Goal: Transaction & Acquisition: Purchase product/service

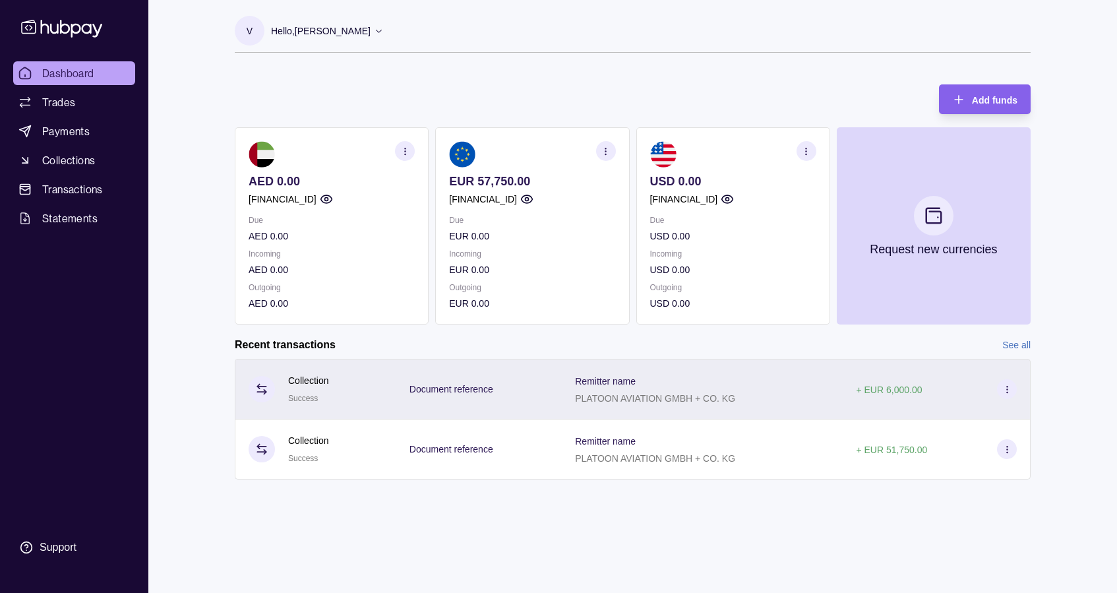
click at [1007, 388] on icon at bounding box center [1007, 389] width 10 height 10
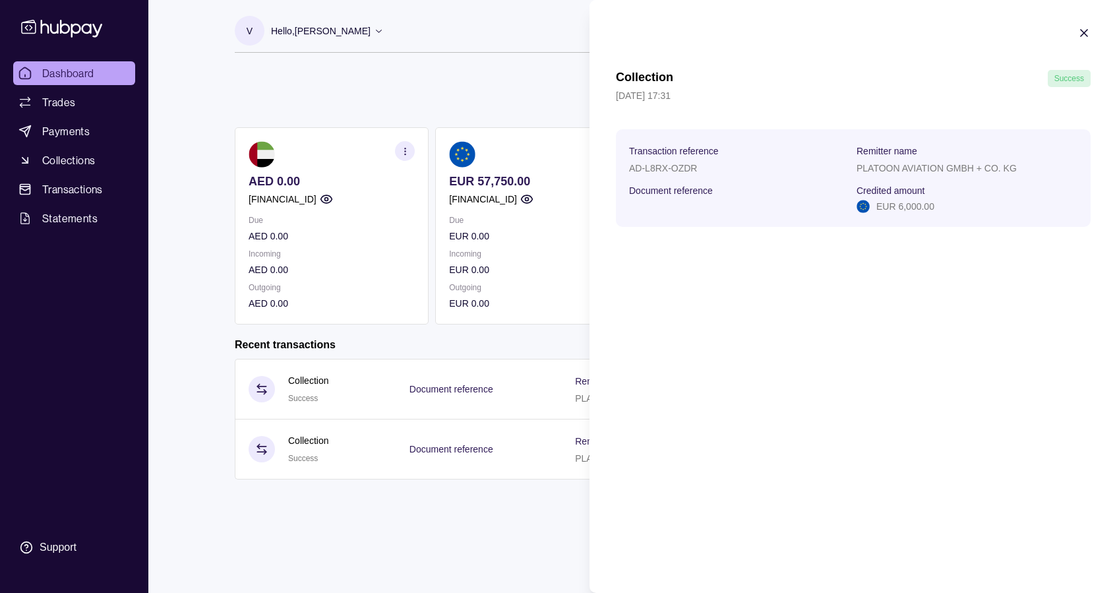
click at [528, 41] on html "Dashboard Trades Payments Collections Transactions Statements Support V Hello, …" at bounding box center [558, 296] width 1117 height 593
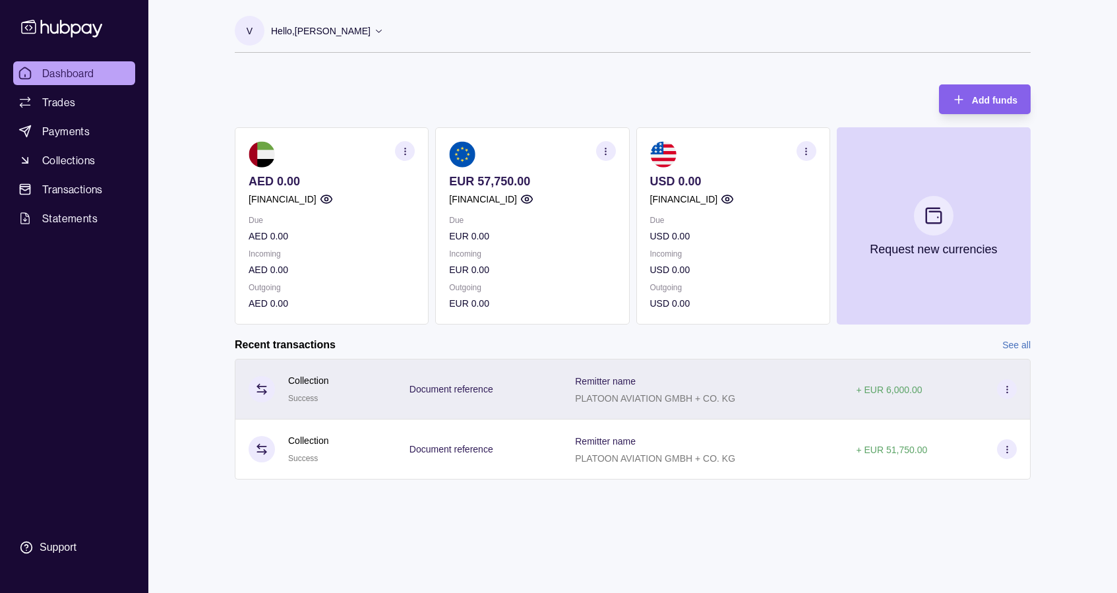
click at [382, 392] on div "Collection Success" at bounding box center [315, 389] width 134 height 32
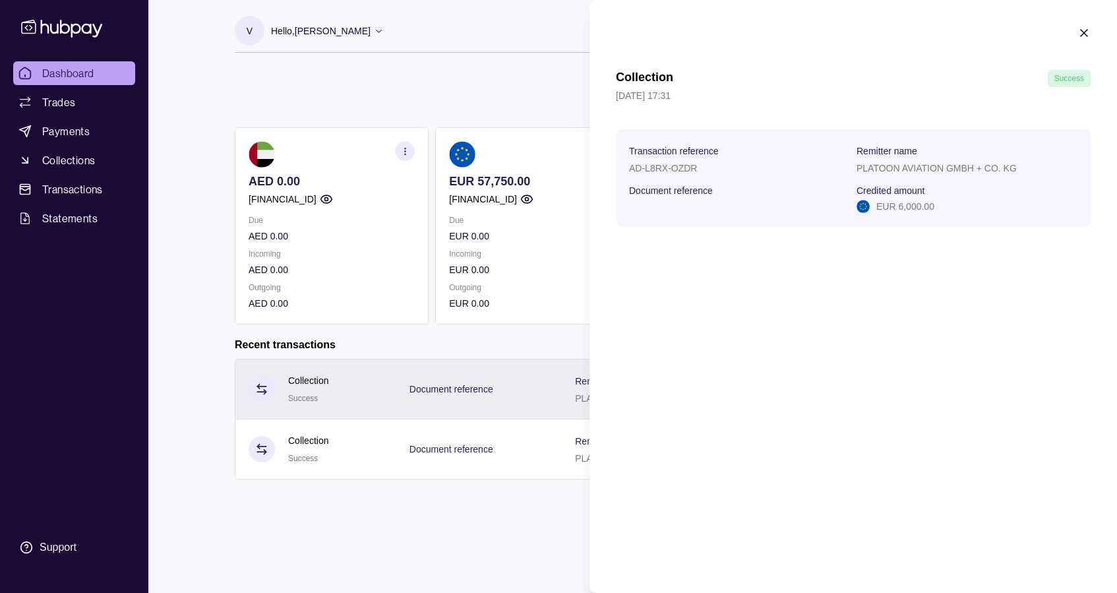
click at [382, 392] on html "Dashboard Trades Payments Collections Transactions Statements Support V Hello, …" at bounding box center [558, 296] width 1117 height 593
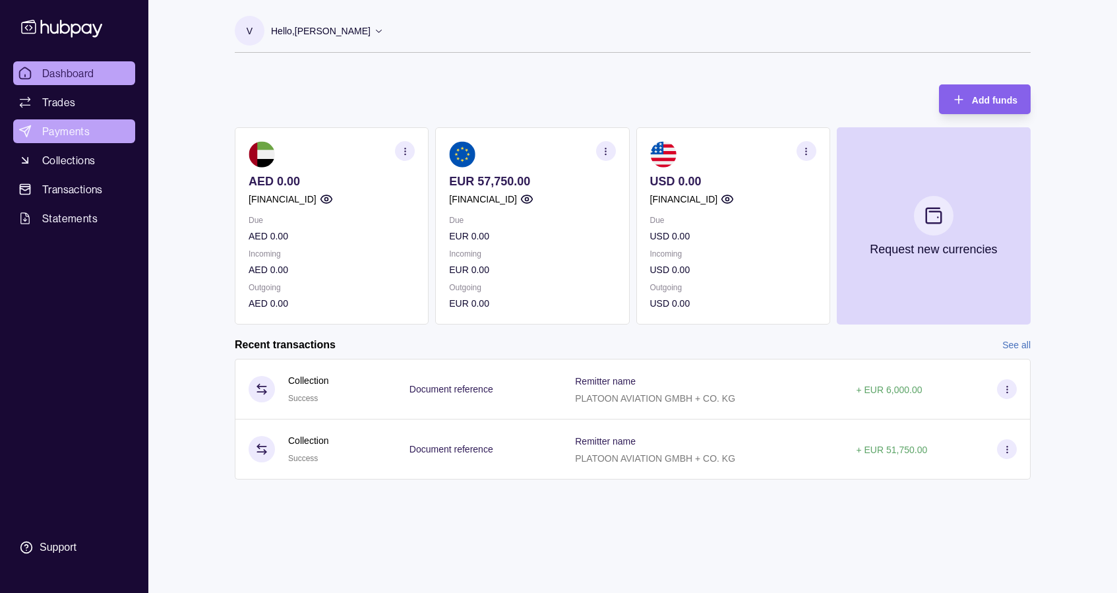
click at [63, 131] on span "Payments" at bounding box center [65, 131] width 47 height 16
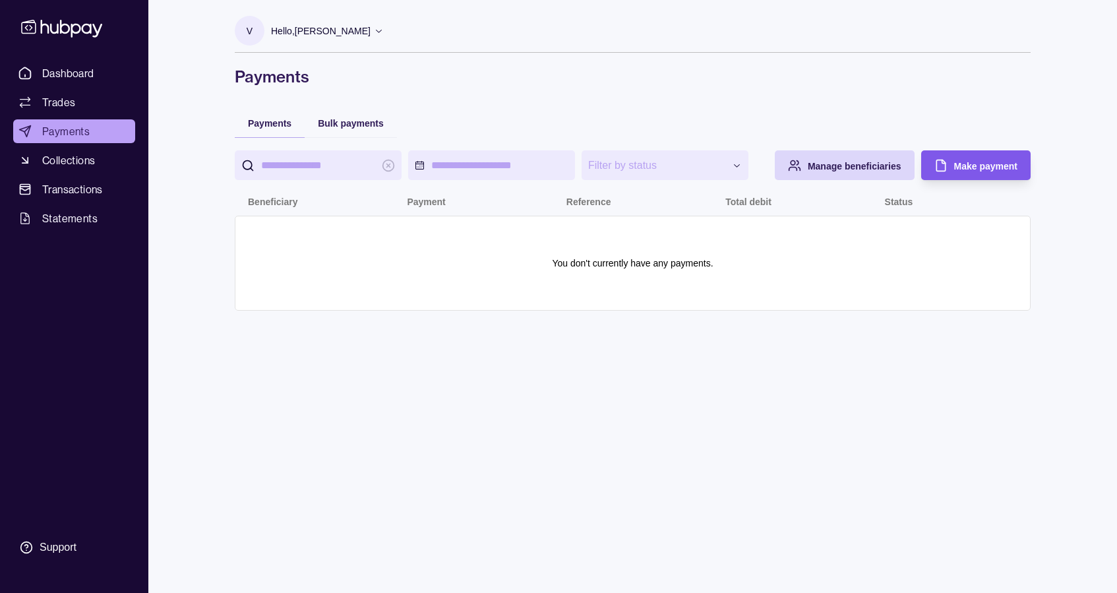
click at [987, 163] on span "Make payment" at bounding box center [985, 166] width 63 height 11
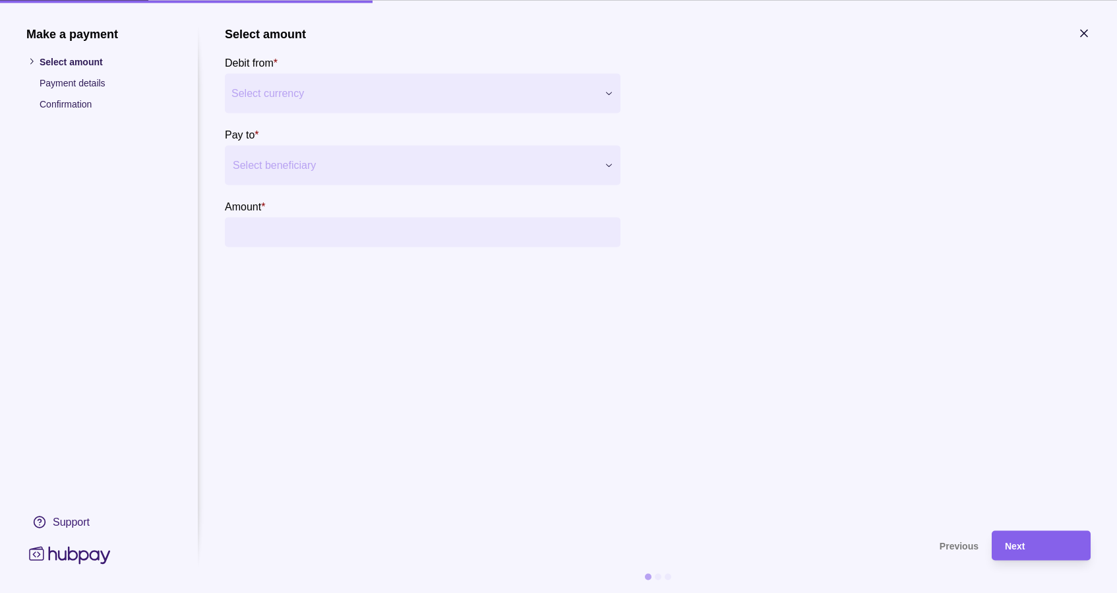
click at [364, 85] on span "Select currency" at bounding box center [414, 93] width 366 height 16
click at [355, 161] on div at bounding box center [414, 165] width 363 height 18
click at [301, 206] on span "Add new beneficiary" at bounding box center [296, 205] width 90 height 11
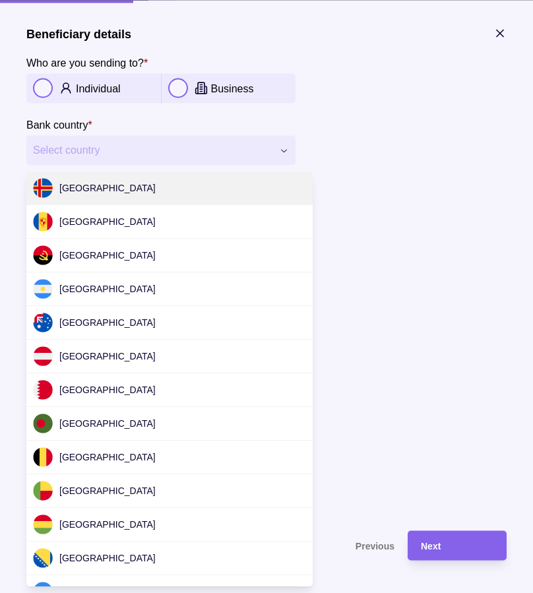
click at [113, 152] on span "Select country" at bounding box center [152, 150] width 239 height 16
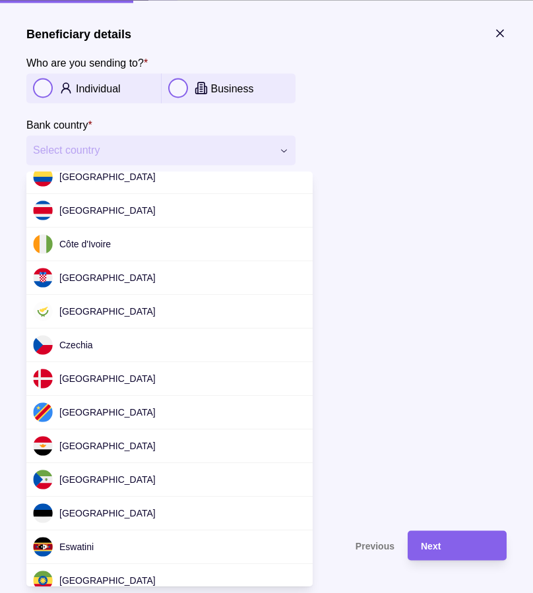
scroll to position [3944, 0]
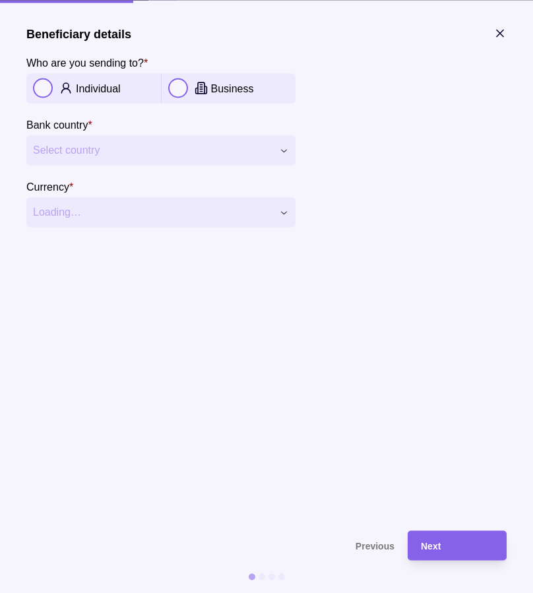
click at [113, 152] on div at bounding box center [266, 296] width 533 height 593
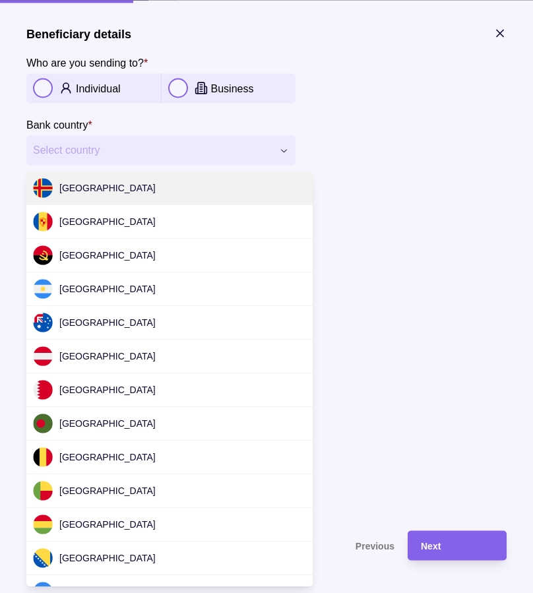
click at [113, 152] on span "Select country" at bounding box center [152, 150] width 239 height 16
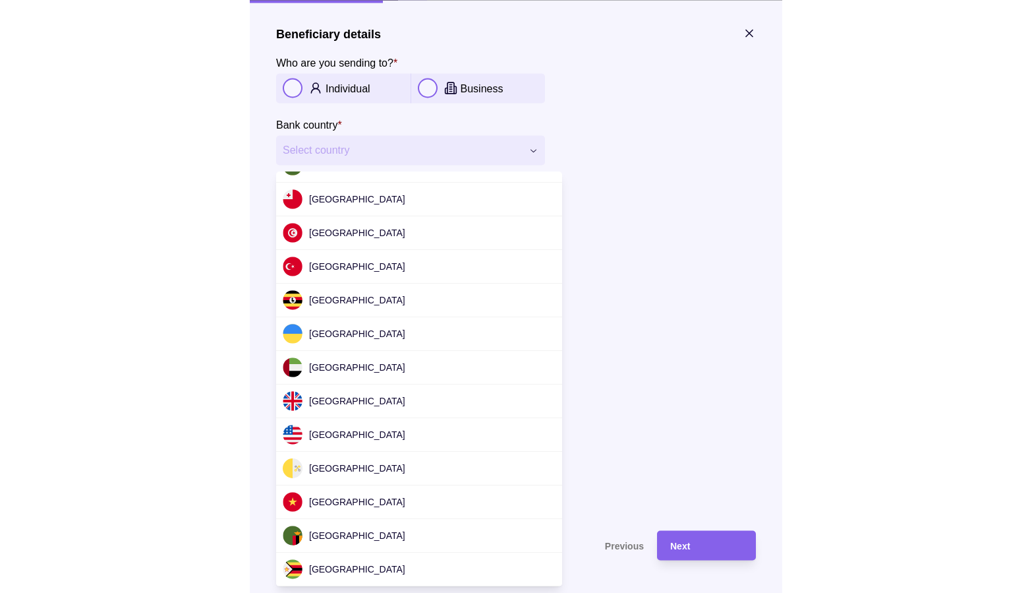
scroll to position [4023, 0]
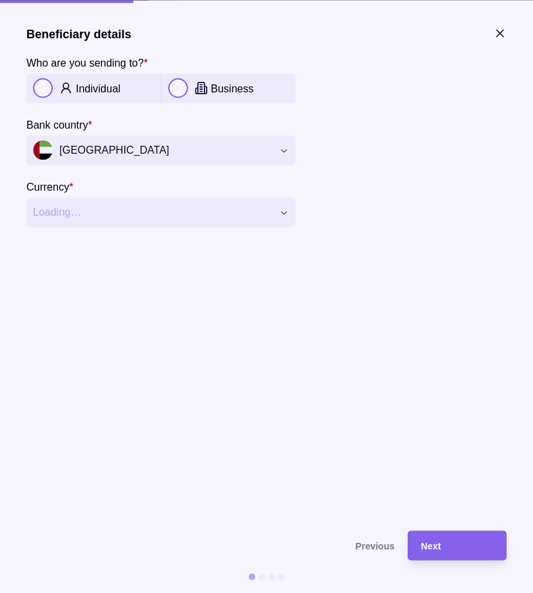
click at [179, 86] on button "button" at bounding box center [178, 88] width 20 height 20
click at [457, 540] on div "Next" at bounding box center [457, 545] width 73 height 16
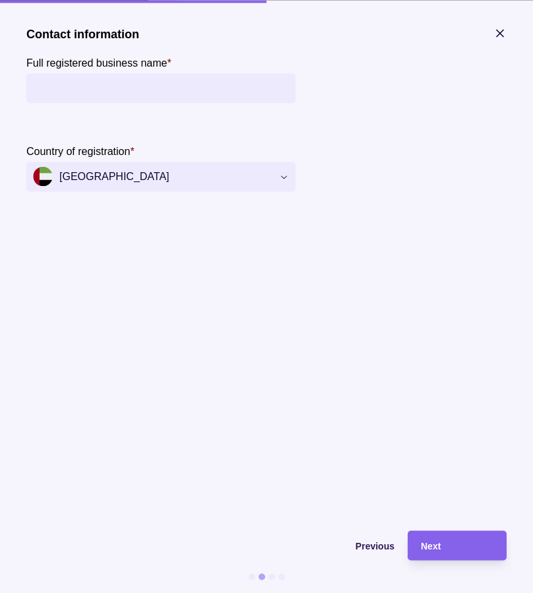
click at [96, 93] on input "Full registered business name *" at bounding box center [161, 88] width 256 height 30
paste input "**********"
type input "**********"
click at [175, 258] on section "**********" at bounding box center [266, 271] width 480 height 490
click at [450, 541] on div "Next" at bounding box center [457, 545] width 73 height 16
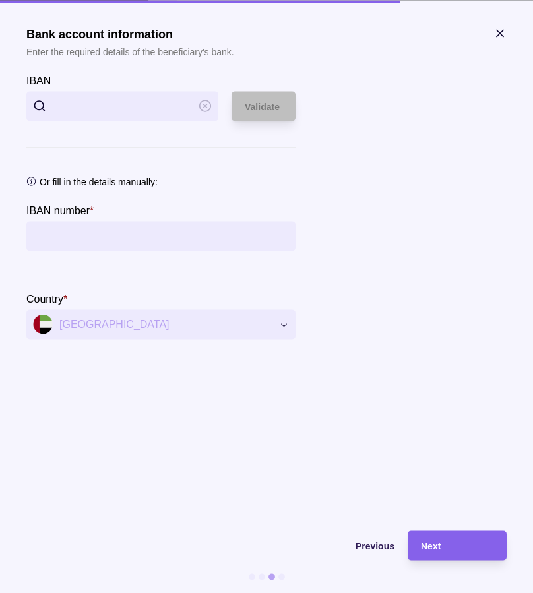
click at [110, 107] on input "IBAN" at bounding box center [122, 106] width 139 height 30
paste input "**********"
type input "**********"
click at [256, 106] on span "Validate" at bounding box center [262, 107] width 35 height 11
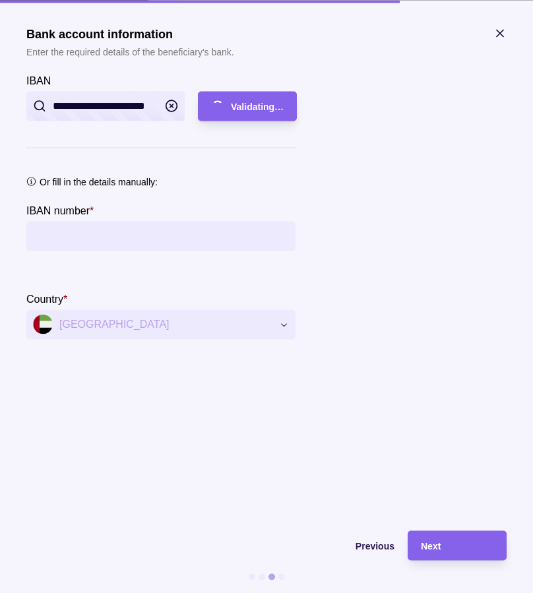
type input "**********"
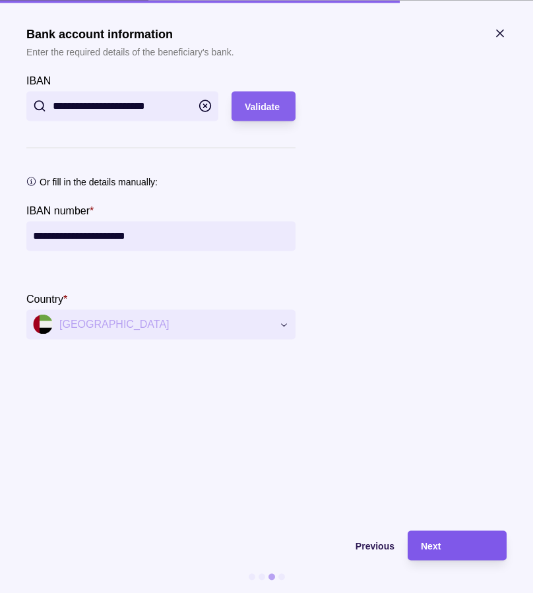
click at [448, 552] on div "Next" at bounding box center [457, 545] width 73 height 16
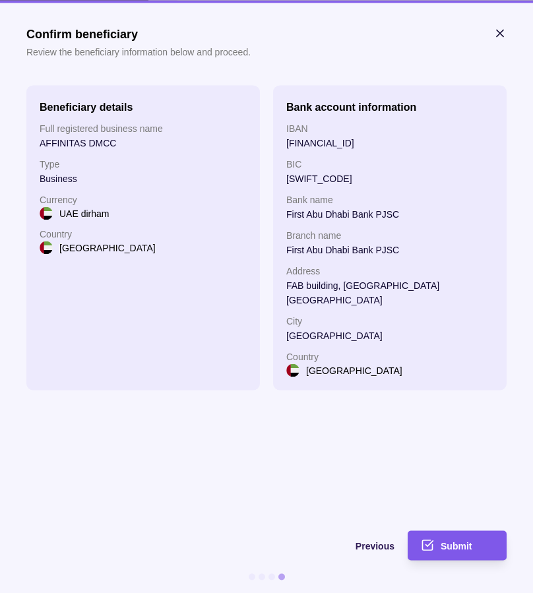
click at [450, 545] on span "Submit" at bounding box center [455, 545] width 31 height 11
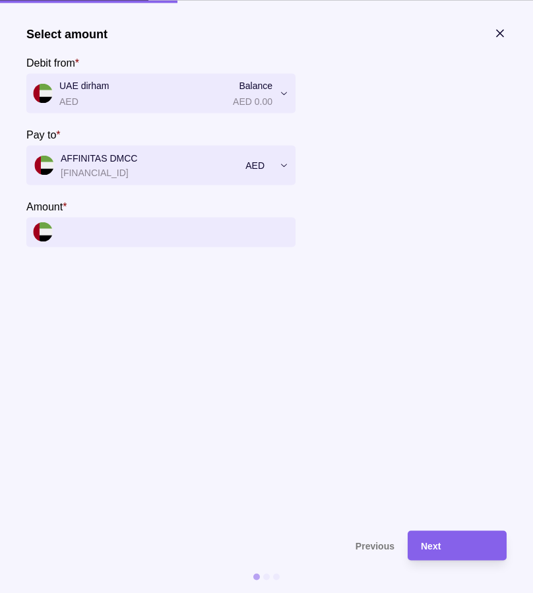
click at [103, 233] on input "Amount *" at bounding box center [173, 232] width 229 height 30
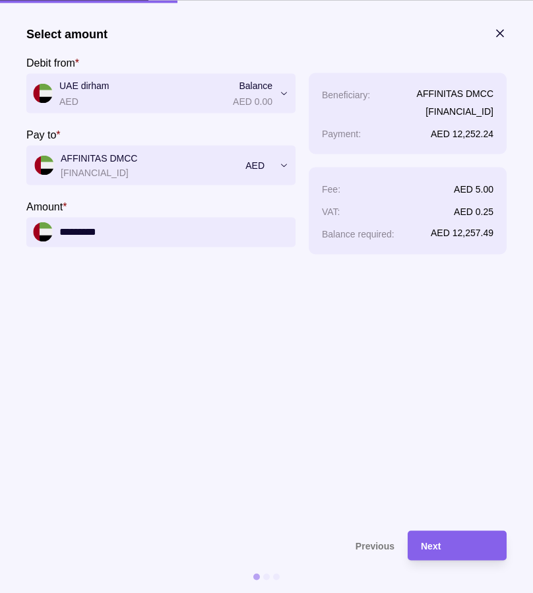
type input "*********"
click at [383, 254] on section "**********" at bounding box center [266, 139] width 480 height 227
click at [471, 544] on div "Next" at bounding box center [457, 545] width 73 height 16
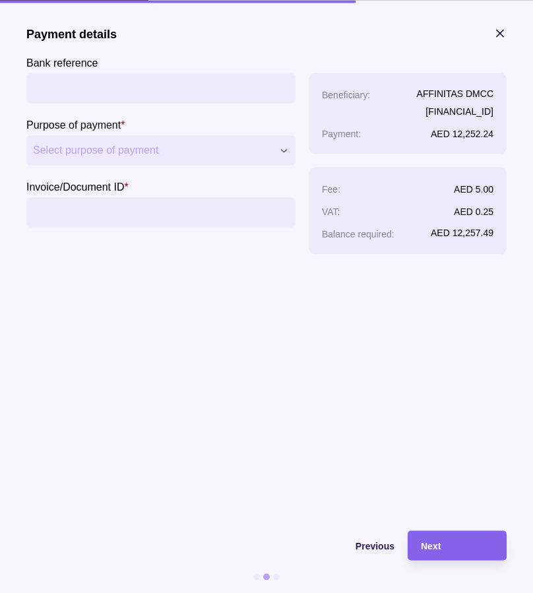
click at [129, 89] on input "Bank reference" at bounding box center [161, 88] width 256 height 30
paste input "**********"
type input "**********"
click at [130, 148] on span "Select purpose of payment" at bounding box center [152, 150] width 239 height 16
click at [77, 213] on input "Invoice/Document ID *" at bounding box center [161, 212] width 256 height 30
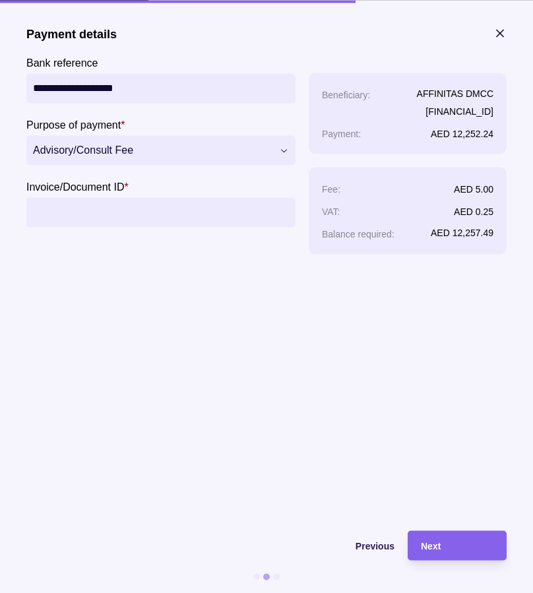
paste input "**********"
type input "**********"
click at [246, 248] on section "**********" at bounding box center [266, 139] width 480 height 227
click at [455, 542] on div "Next" at bounding box center [457, 545] width 73 height 16
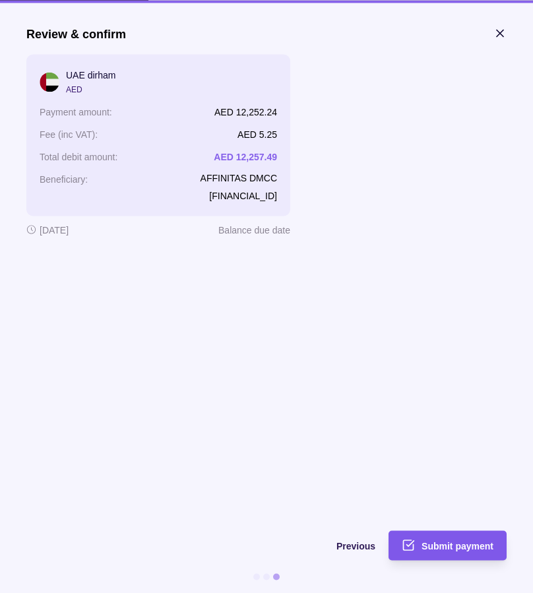
click at [431, 541] on span "Submit payment" at bounding box center [457, 545] width 72 height 11
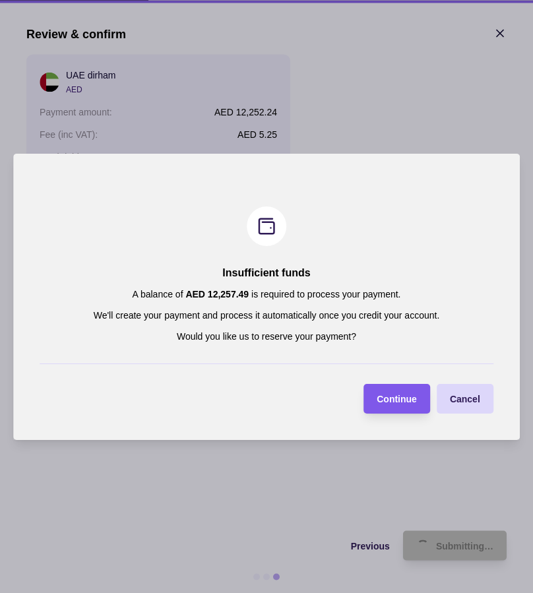
click at [384, 394] on span "Continue" at bounding box center [396, 398] width 40 height 11
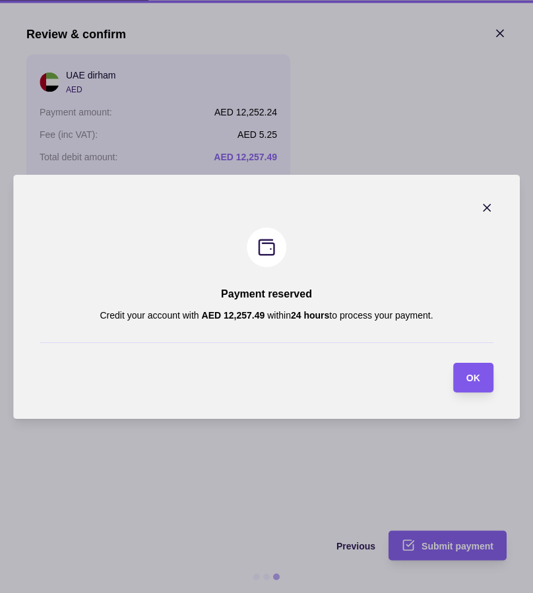
click at [476, 376] on span "OK" at bounding box center [473, 377] width 14 height 11
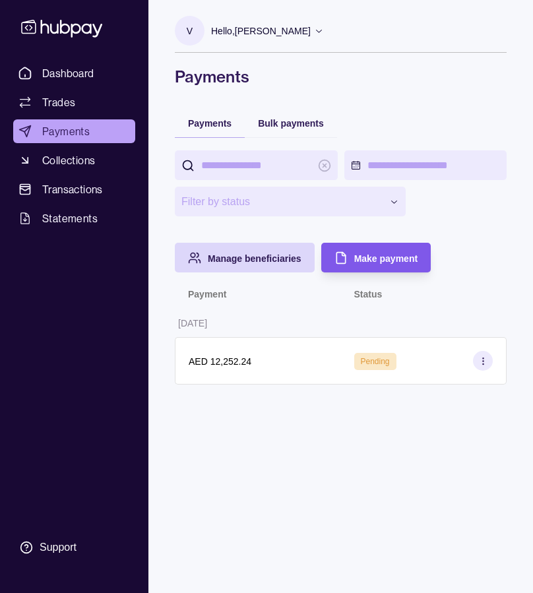
click at [378, 256] on span "Make payment" at bounding box center [385, 258] width 63 height 11
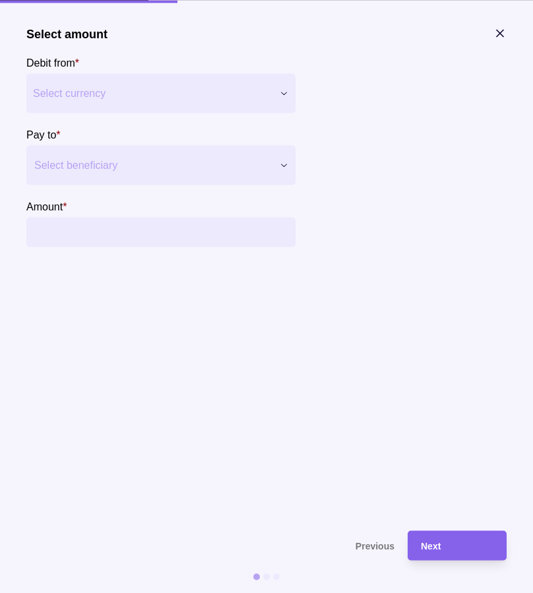
click at [163, 93] on span "Select currency" at bounding box center [152, 93] width 239 height 16
click at [143, 163] on div at bounding box center [152, 165] width 237 height 18
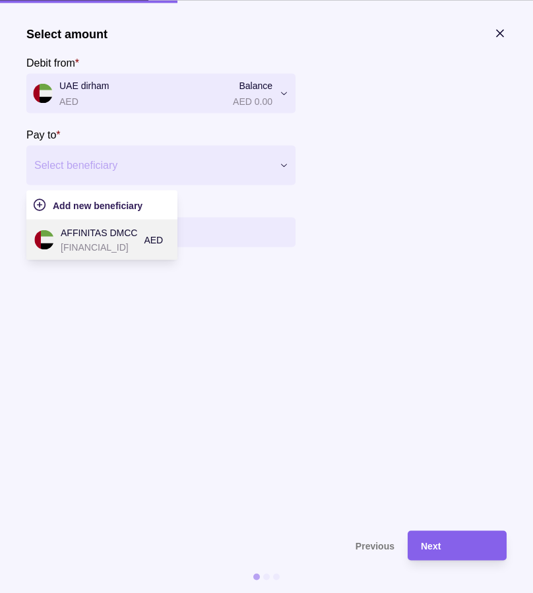
click at [125, 239] on p "AFFINITAS DMCC" at bounding box center [99, 232] width 76 height 15
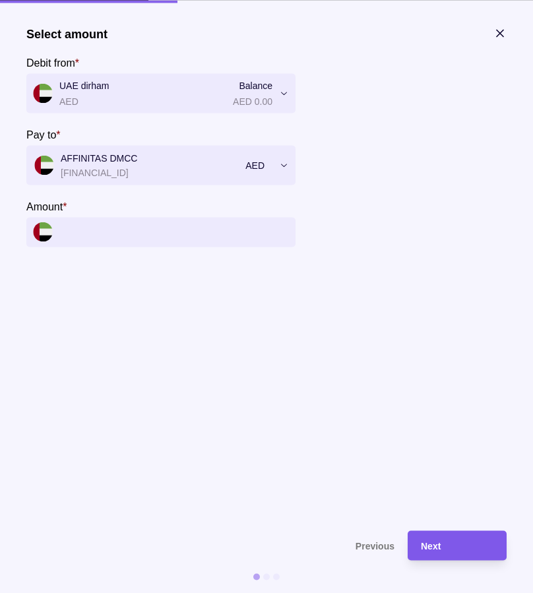
click at [454, 544] on div "Next" at bounding box center [457, 545] width 73 height 16
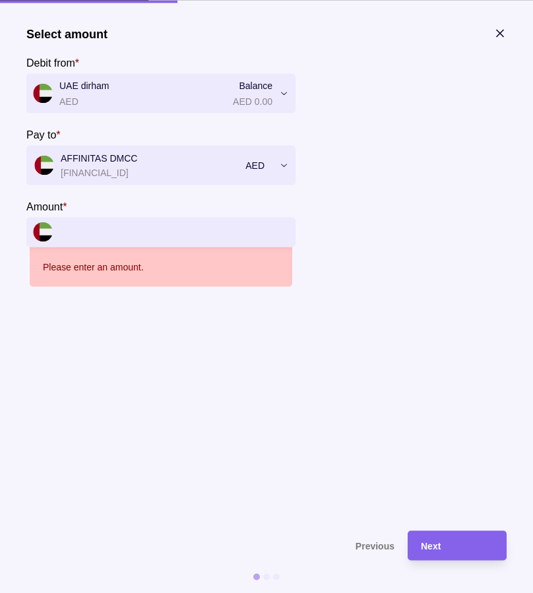
click at [144, 235] on input "Amount *" at bounding box center [173, 232] width 229 height 30
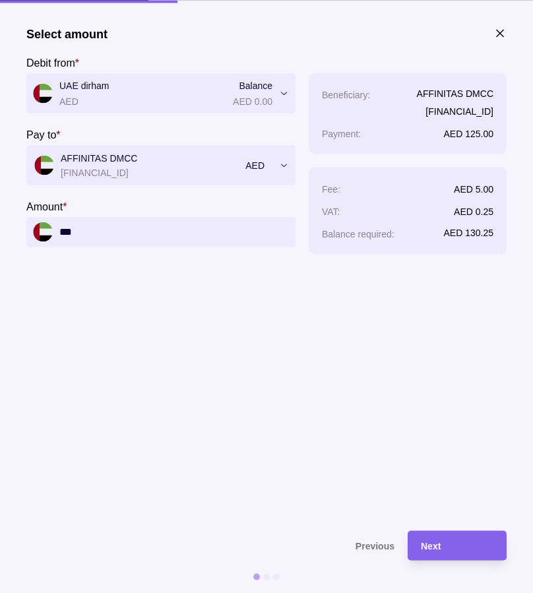
type input "*****"
click at [453, 544] on div "Next" at bounding box center [457, 545] width 73 height 16
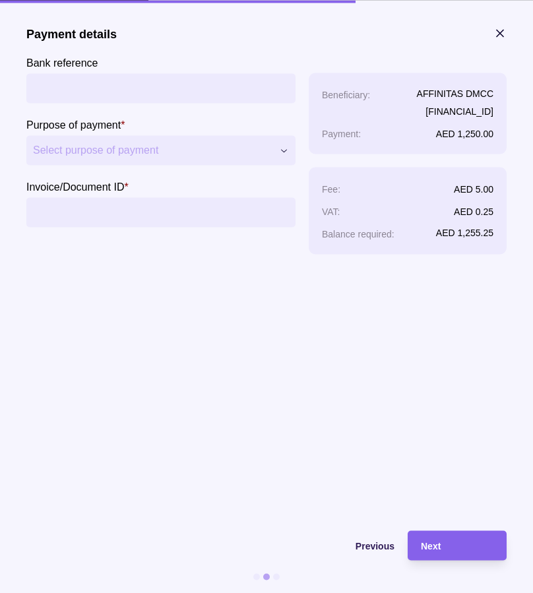
click at [119, 89] on input "Bank reference" at bounding box center [161, 88] width 256 height 30
click at [108, 152] on span "Select purpose of payment" at bounding box center [152, 150] width 239 height 16
click at [102, 202] on input "Invoice/Document ID *" at bounding box center [161, 212] width 256 height 30
paste input "**********"
type input "**********"
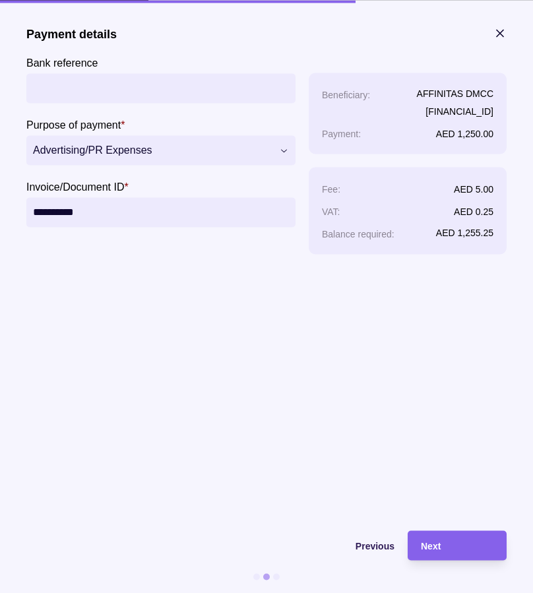
click at [85, 85] on input "Bank reference" at bounding box center [161, 88] width 256 height 30
paste input "**********"
type input "**********"
click at [441, 540] on div "Next" at bounding box center [457, 545] width 73 height 16
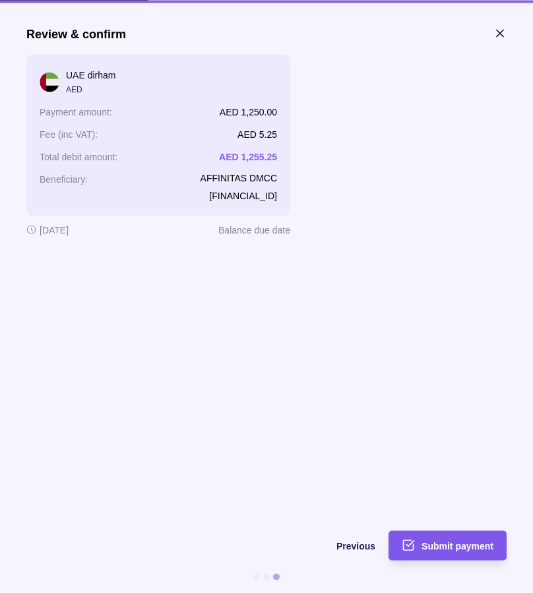
click at [443, 546] on span "Submit payment" at bounding box center [457, 545] width 72 height 11
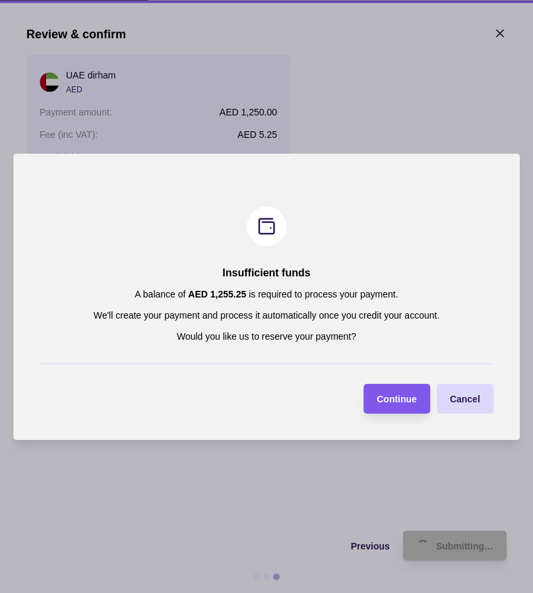
click at [397, 411] on div "Continue" at bounding box center [387, 399] width 60 height 30
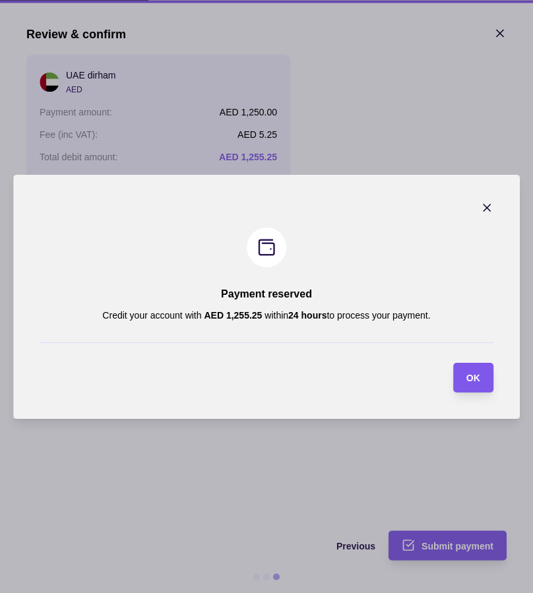
click at [467, 378] on span "OK" at bounding box center [473, 377] width 14 height 11
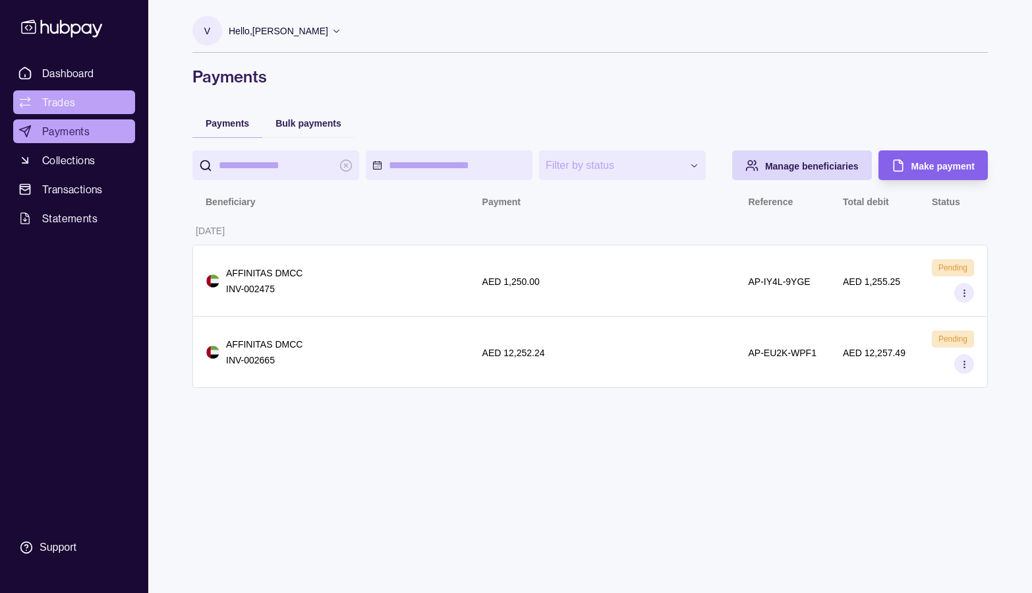
click at [63, 98] on span "Trades" at bounding box center [58, 102] width 33 height 16
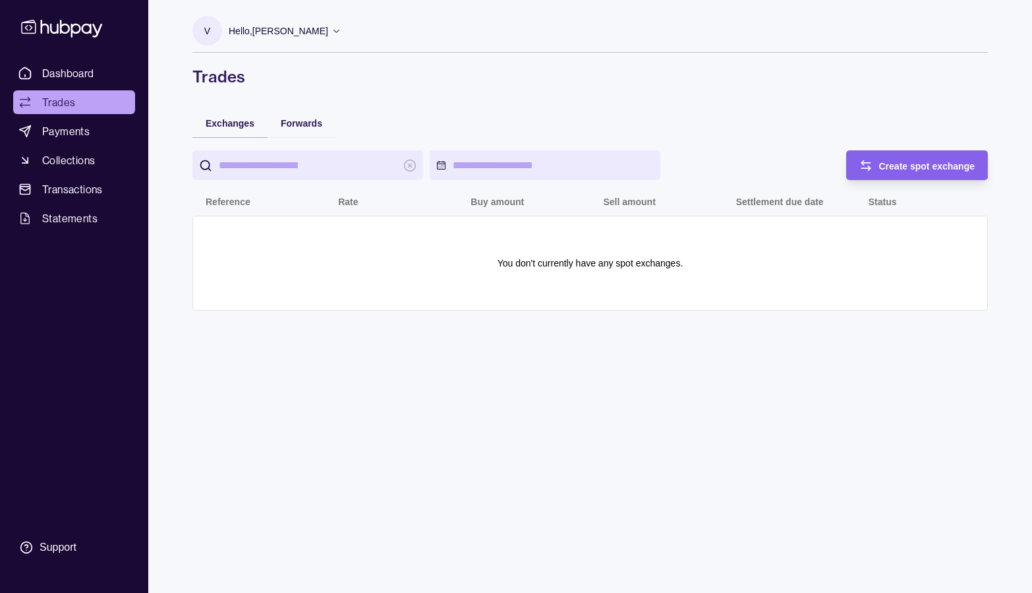
click at [283, 171] on input "search" at bounding box center [308, 165] width 178 height 30
type input "****"
click at [47, 61] on link "Dashboard" at bounding box center [74, 73] width 122 height 24
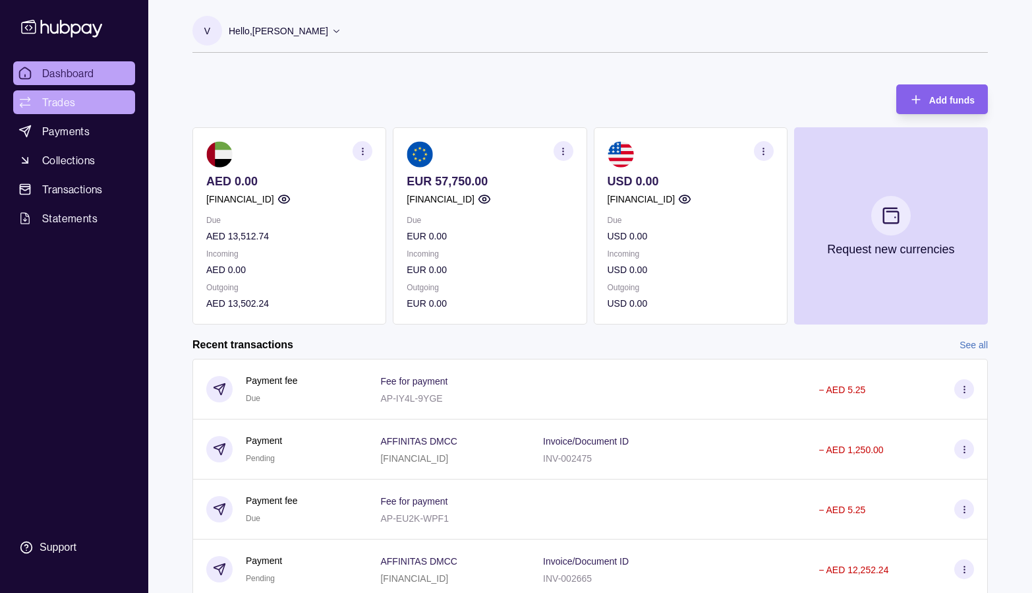
click at [63, 105] on span "Trades" at bounding box center [58, 102] width 33 height 16
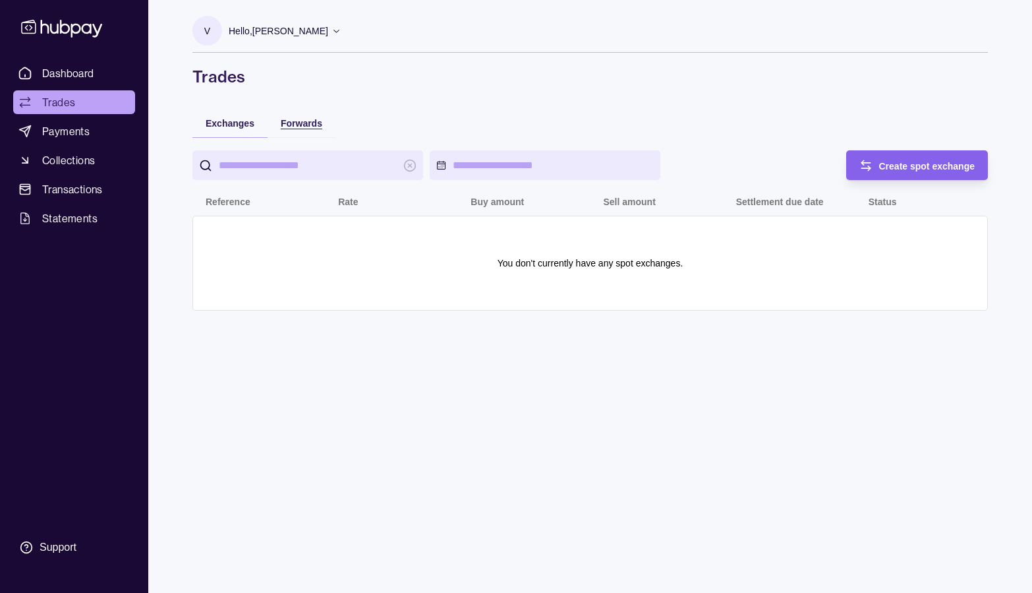
click at [301, 121] on span "Forwards" at bounding box center [302, 123] width 42 height 11
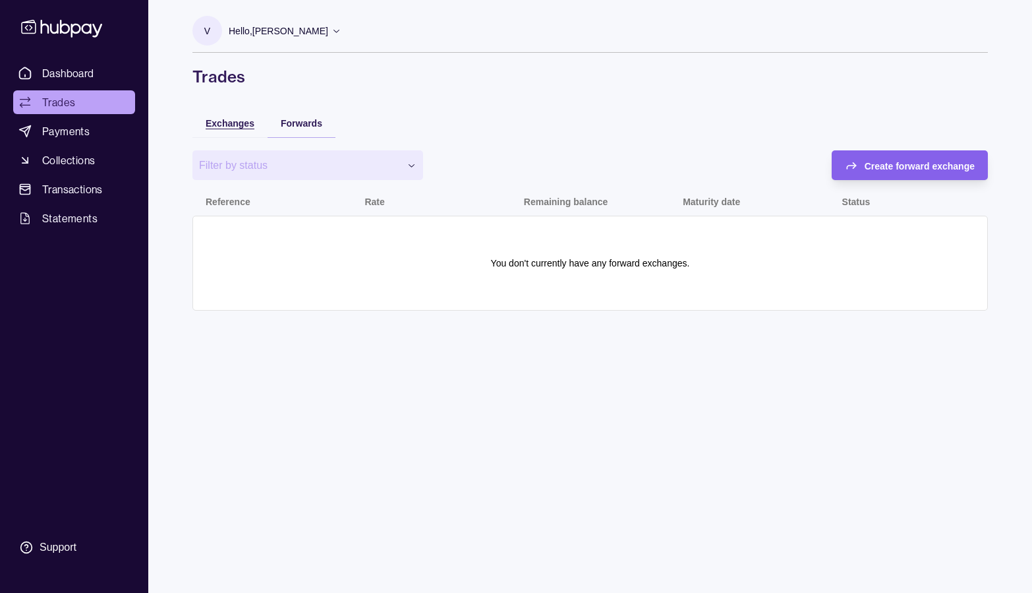
click at [226, 129] on div "Exchanges" at bounding box center [230, 123] width 49 height 16
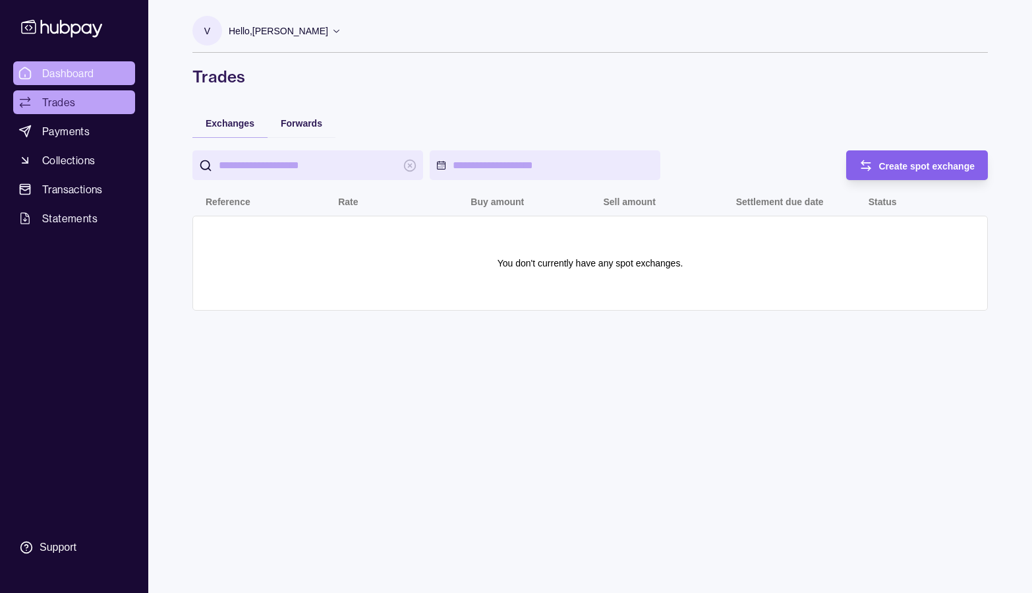
click at [54, 71] on span "Dashboard" at bounding box center [68, 73] width 52 height 16
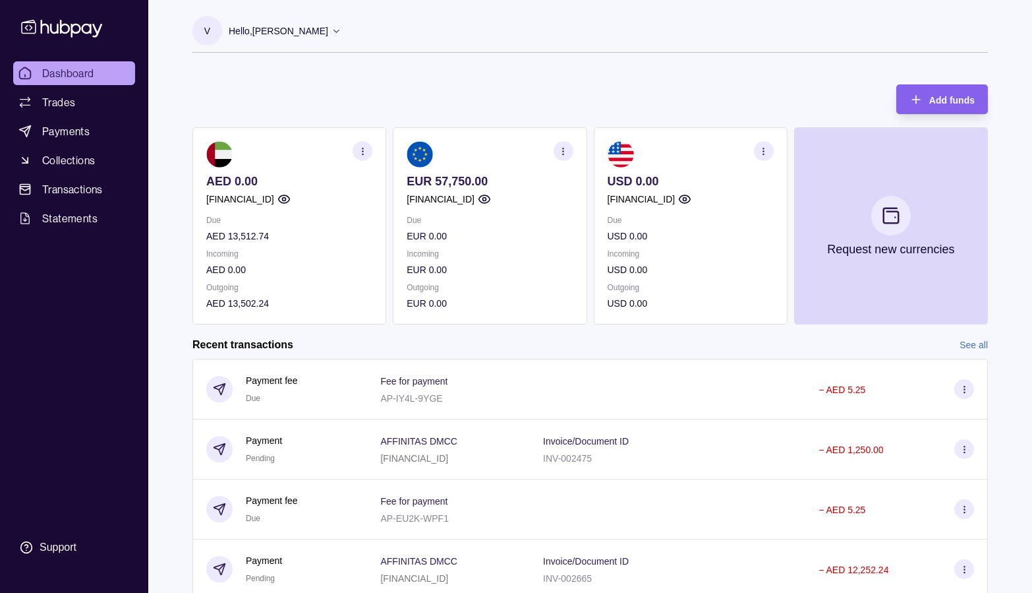
click at [487, 247] on p "Incoming" at bounding box center [490, 254] width 166 height 15
click at [560, 150] on icon "button" at bounding box center [563, 151] width 10 height 10
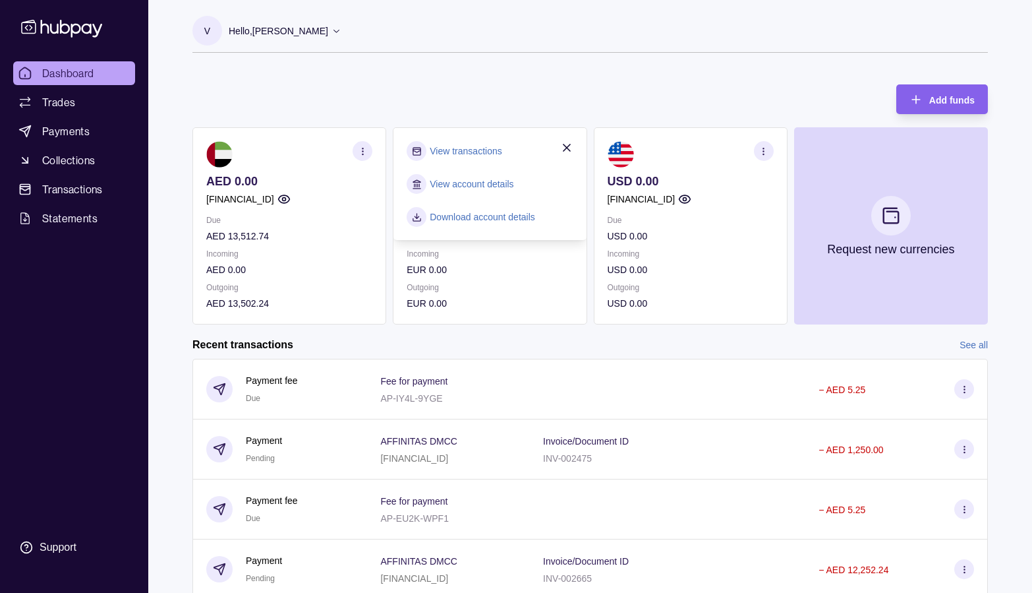
click at [560, 150] on icon "button" at bounding box center [566, 147] width 13 height 13
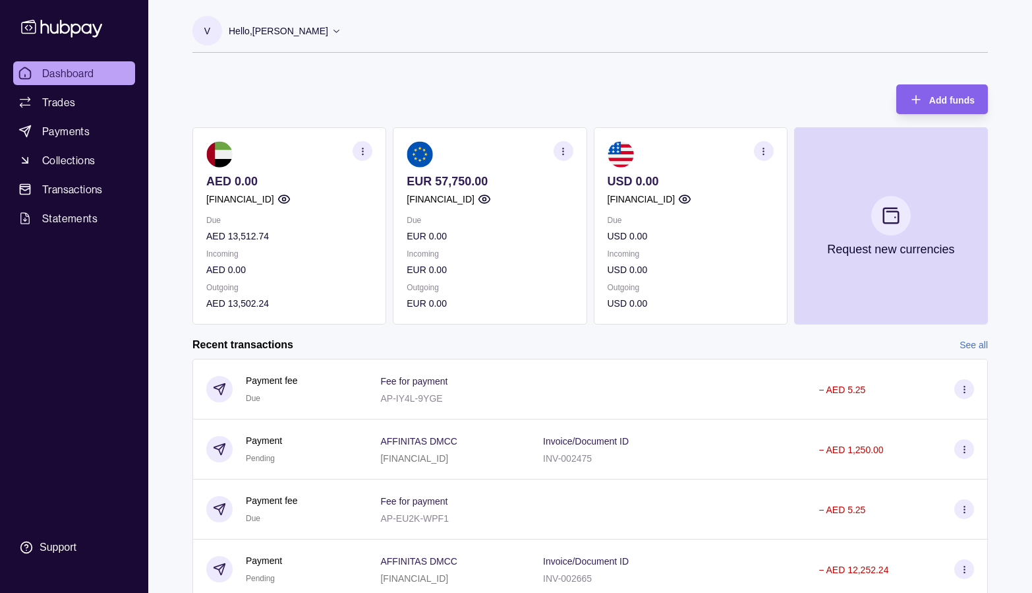
click at [358, 148] on icon "button" at bounding box center [363, 151] width 10 height 10
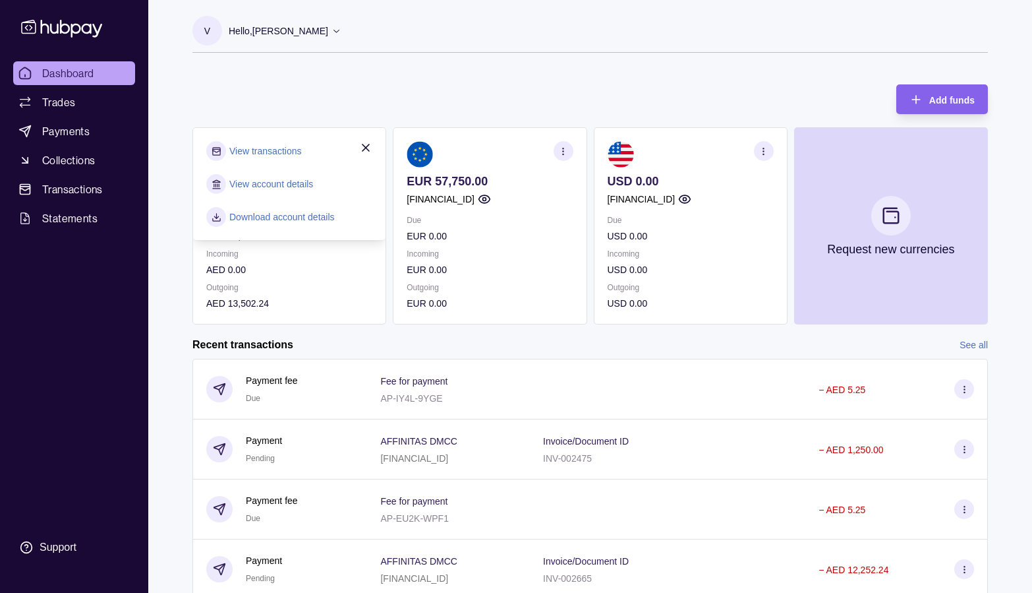
click at [366, 145] on icon "button" at bounding box center [365, 147] width 13 height 13
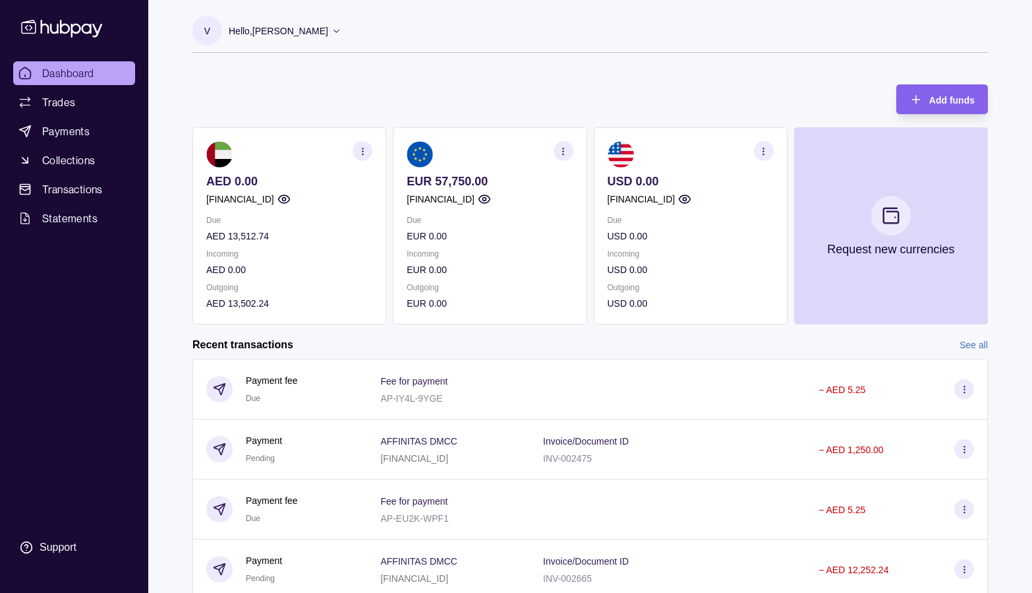
click at [363, 143] on section "button" at bounding box center [363, 151] width 20 height 20
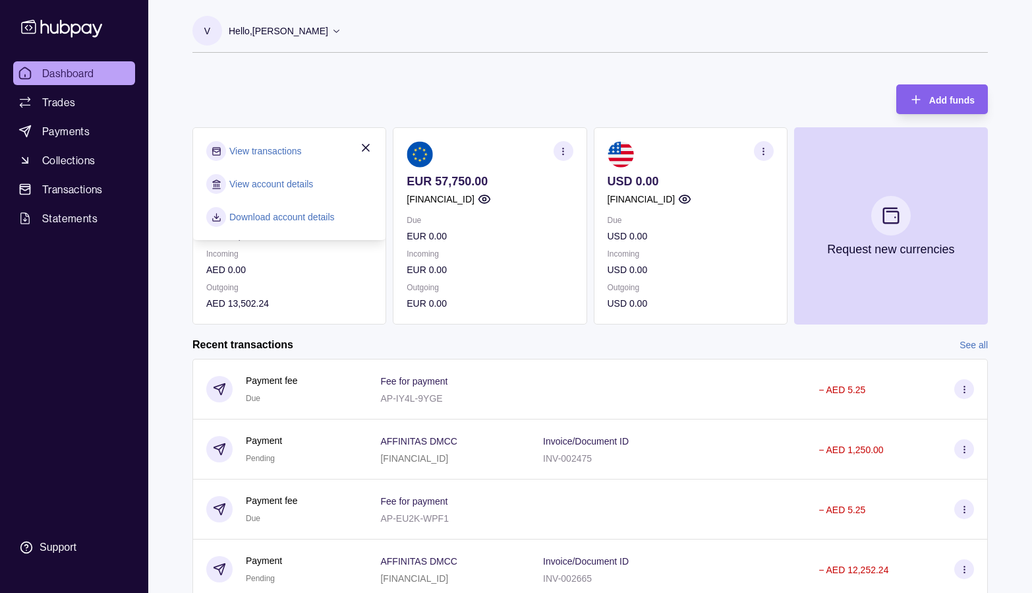
click at [295, 186] on link "View account details" at bounding box center [271, 184] width 84 height 15
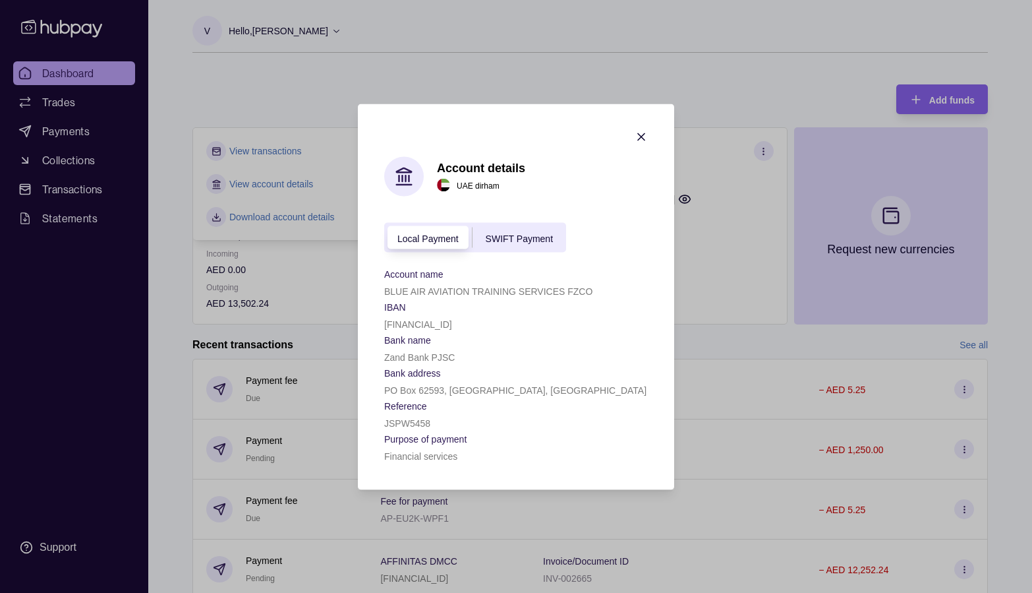
click at [521, 231] on div "SWIFT Payment" at bounding box center [520, 237] width 94 height 16
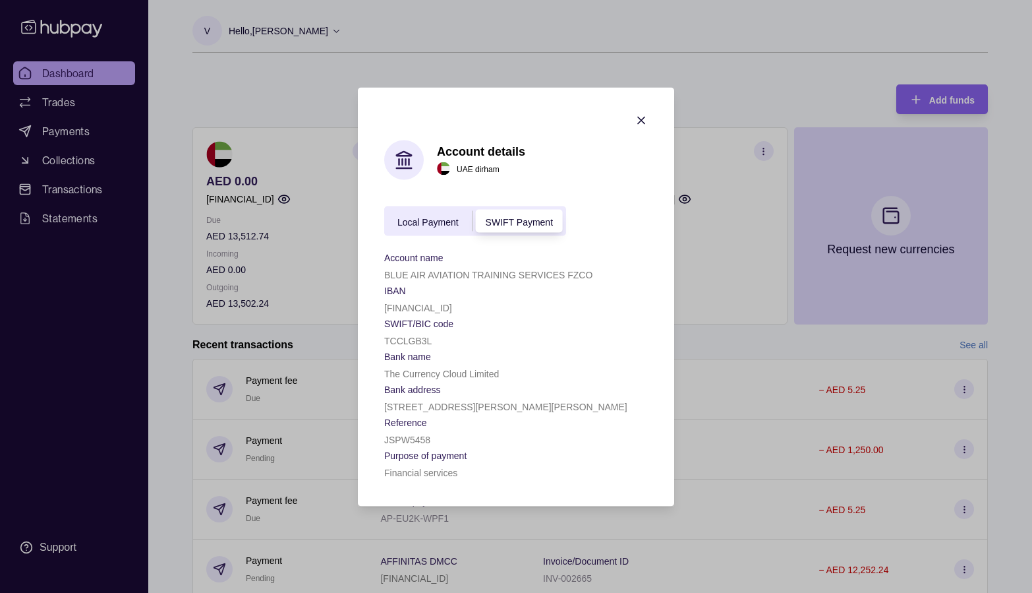
click at [423, 237] on form "Local Payment SWIFT Payment Account name BLUE AIR AVIATION TRAINING SERVICES FZ…" at bounding box center [516, 343] width 264 height 274
click at [644, 119] on icon "button" at bounding box center [641, 119] width 13 height 13
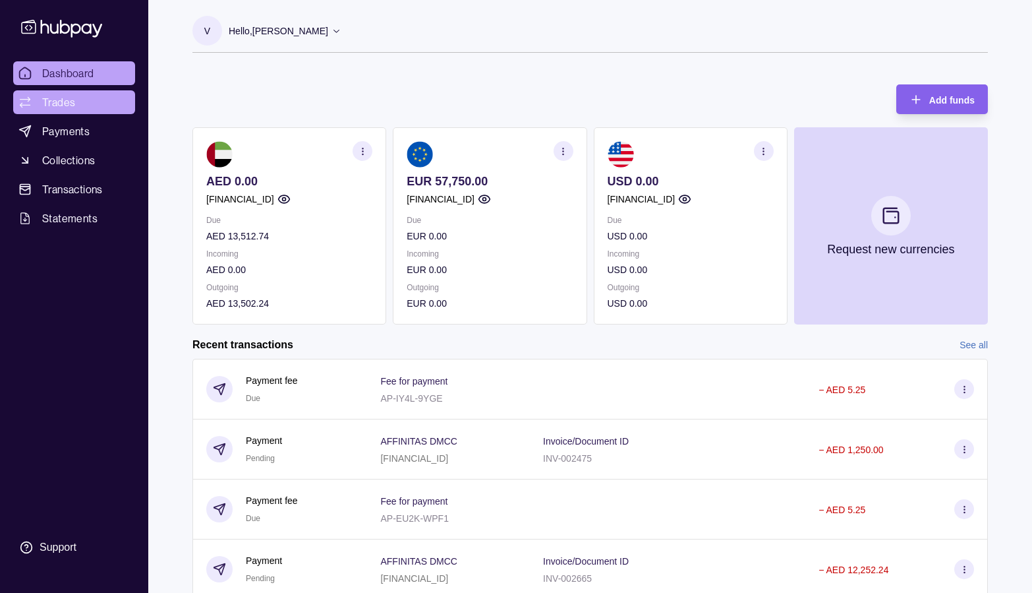
click at [42, 109] on link "Trades" at bounding box center [74, 102] width 122 height 24
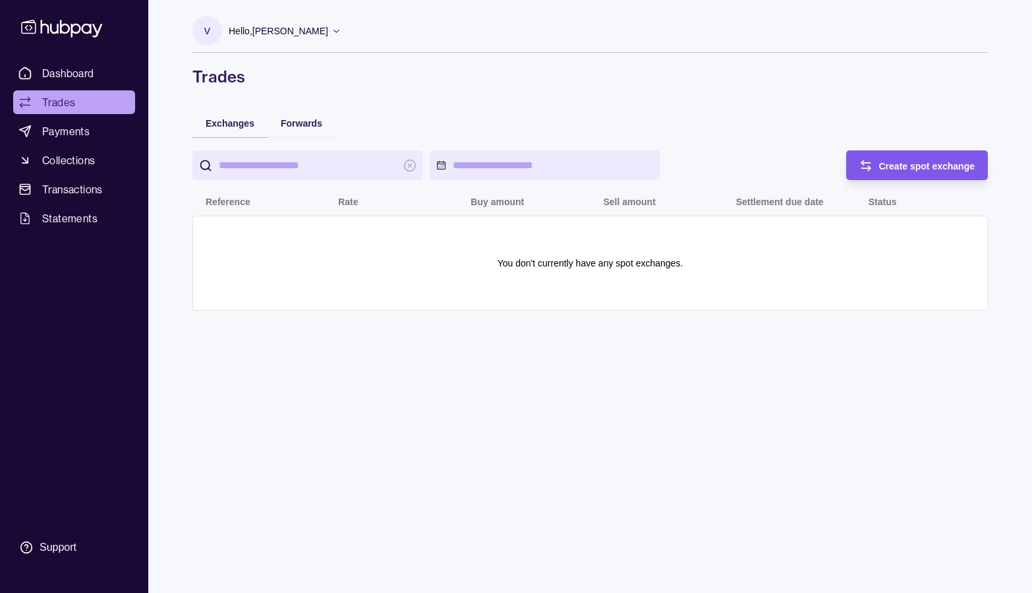
click at [912, 163] on span "Create spot exchange" at bounding box center [927, 166] width 96 height 11
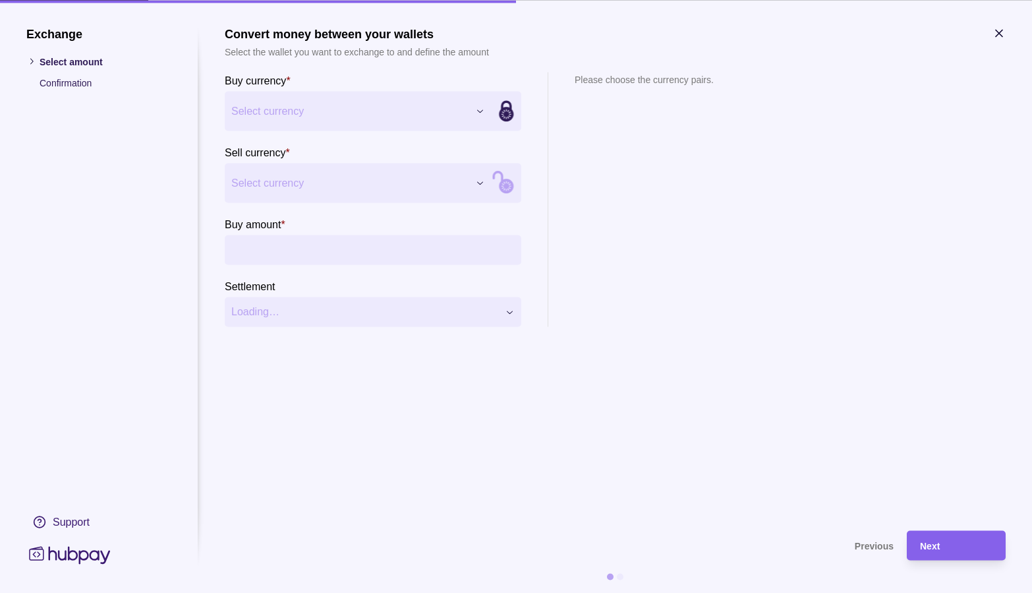
click at [326, 111] on span "Select currency" at bounding box center [349, 111] width 237 height 16
click at [355, 187] on span "Select currency" at bounding box center [349, 183] width 237 height 16
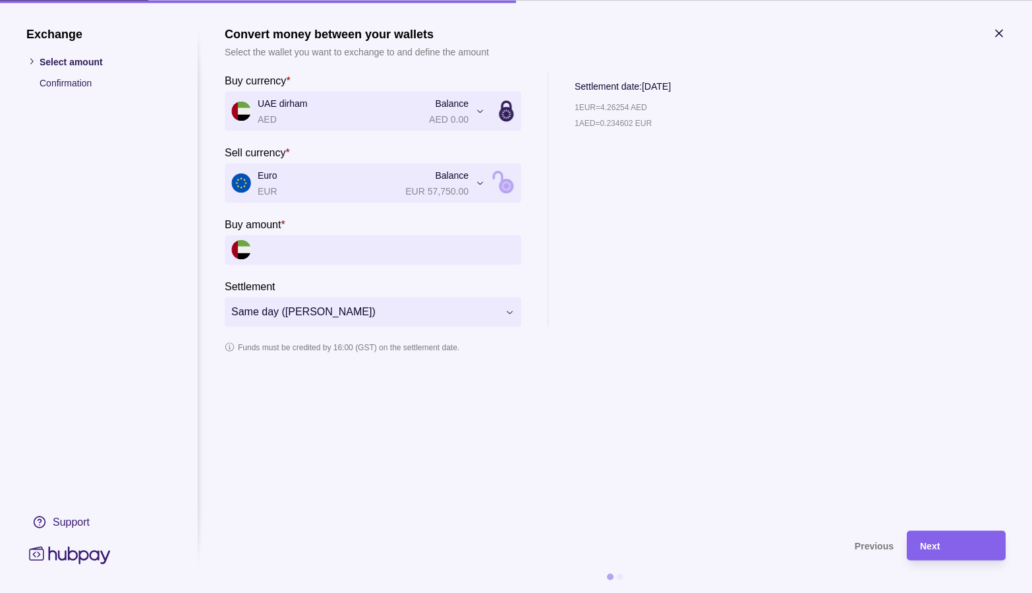
click at [324, 250] on input "Buy amount *" at bounding box center [386, 250] width 257 height 30
type input "******"
click at [432, 592] on div "**********" at bounding box center [516, 593] width 1032 height 0
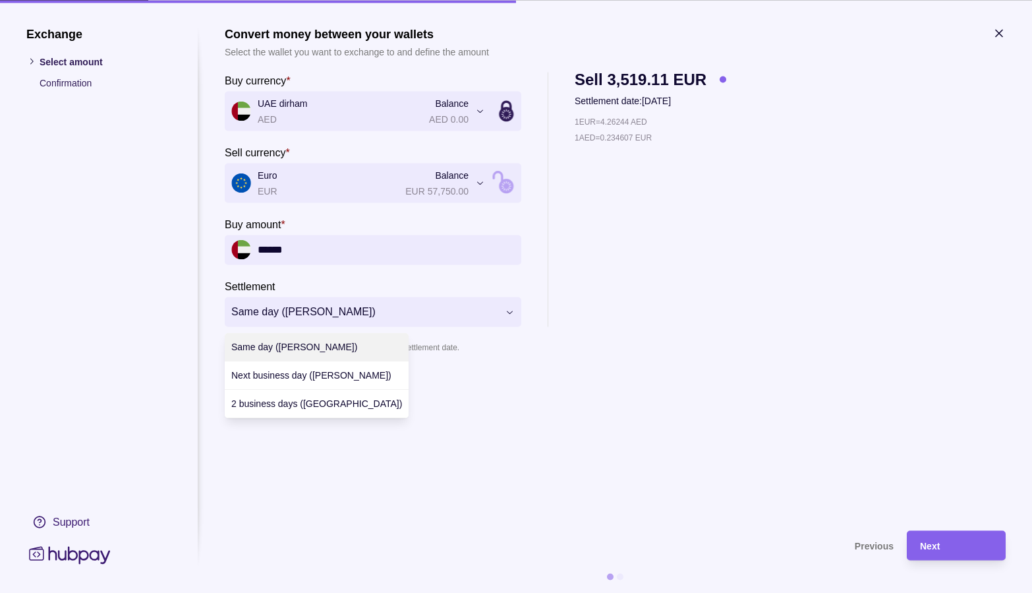
click at [432, 305] on div at bounding box center [516, 296] width 1032 height 593
click at [977, 547] on div "Next" at bounding box center [956, 545] width 73 height 16
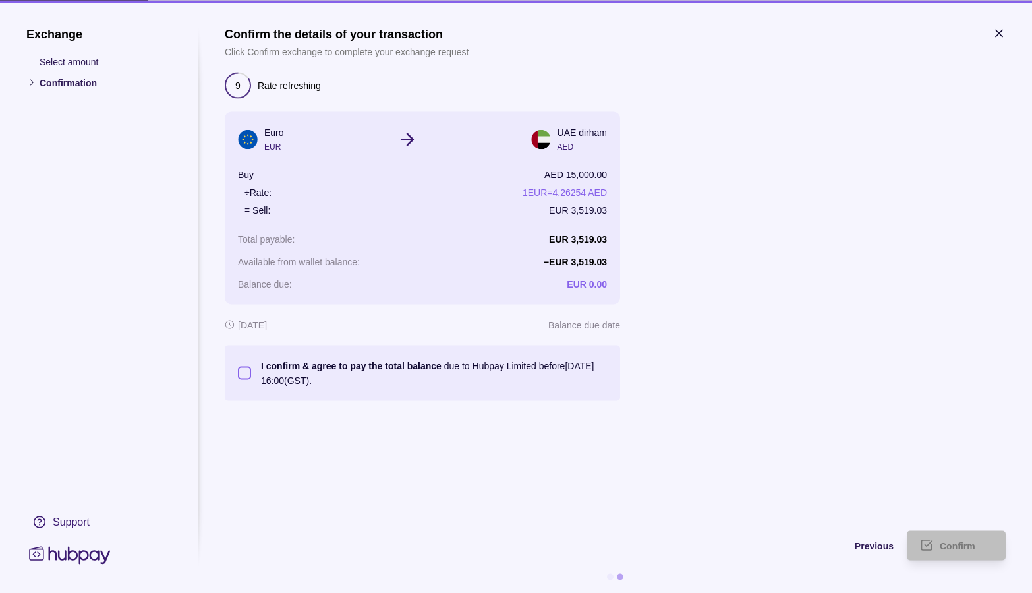
click at [245, 371] on button "I confirm & agree to pay the total balance due to Hubpay Limited before 15 Sep …" at bounding box center [244, 372] width 13 height 13
click at [953, 545] on span "Confirm" at bounding box center [958, 545] width 36 height 11
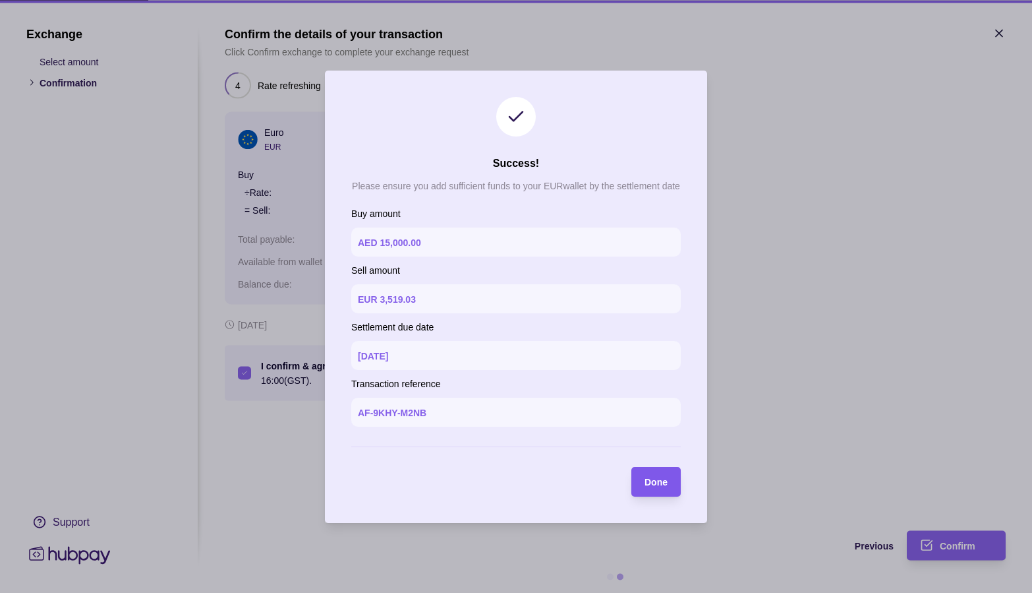
click at [662, 480] on span "Done" at bounding box center [656, 482] width 23 height 11
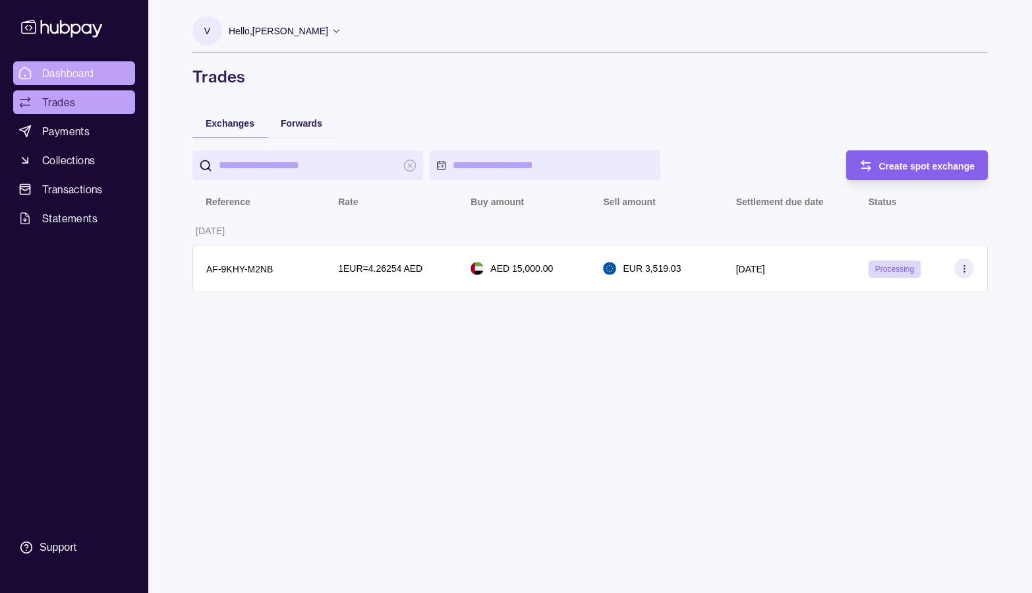
click at [76, 71] on span "Dashboard" at bounding box center [68, 73] width 52 height 16
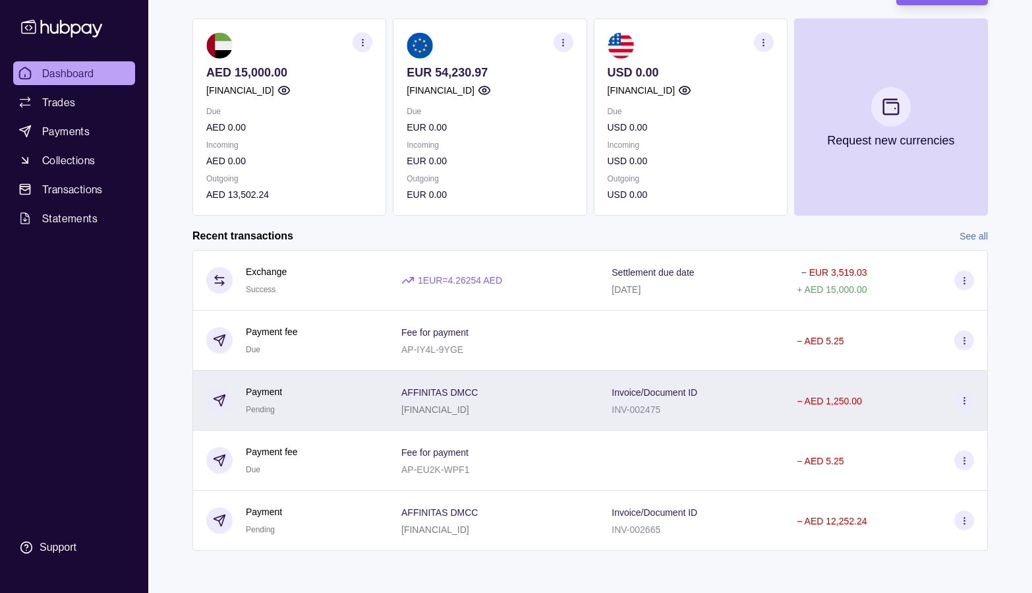
scroll to position [109, 0]
click at [960, 401] on icon at bounding box center [965, 400] width 10 height 10
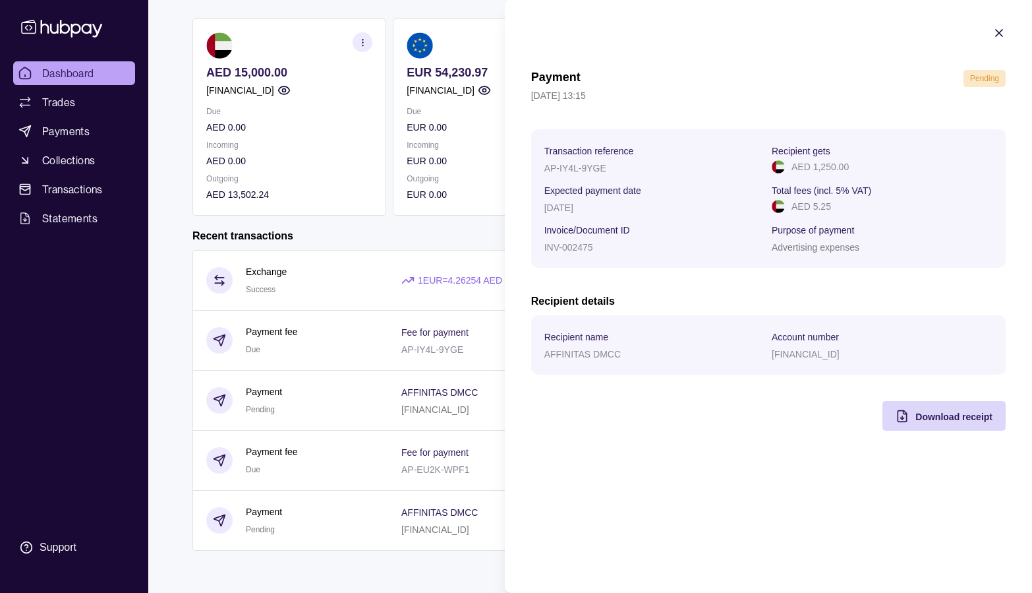
click at [997, 36] on icon "button" at bounding box center [999, 32] width 13 height 13
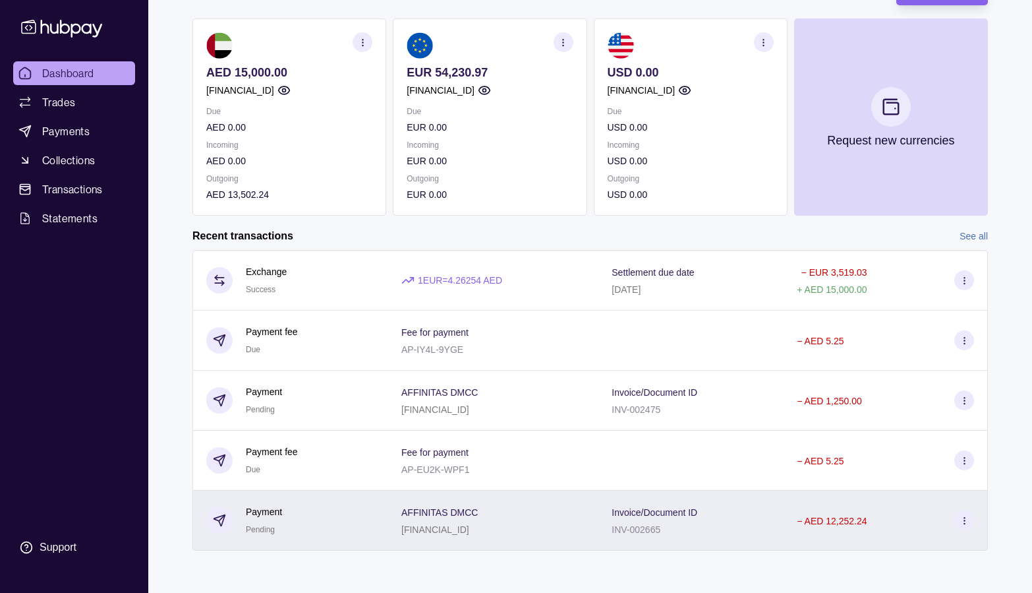
click at [968, 523] on icon at bounding box center [965, 520] width 10 height 10
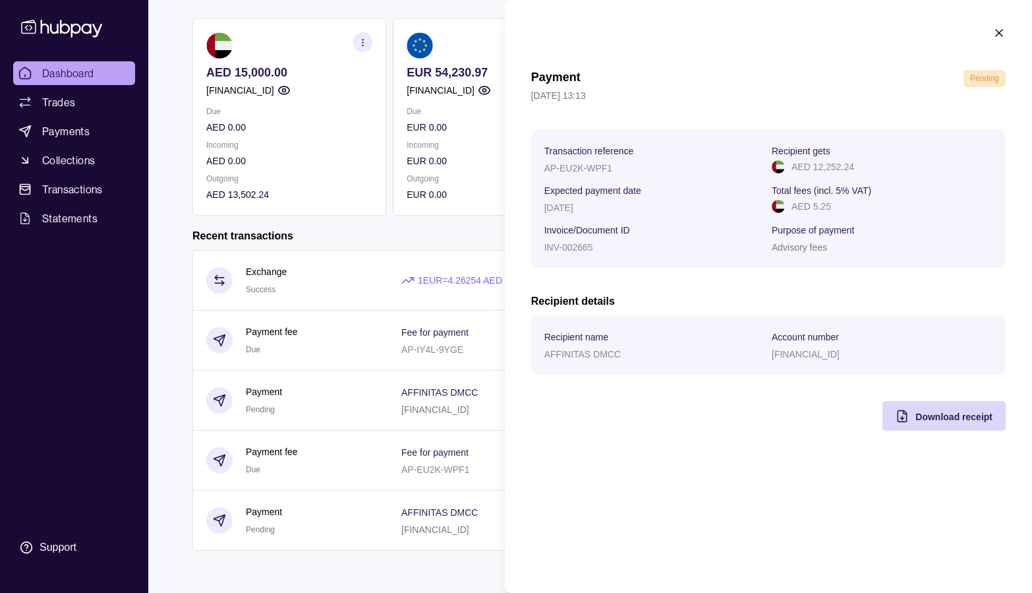
click at [302, 324] on html "Dashboard Trades Payments Collections Transactions Statements Support V Hello, …" at bounding box center [516, 241] width 1032 height 701
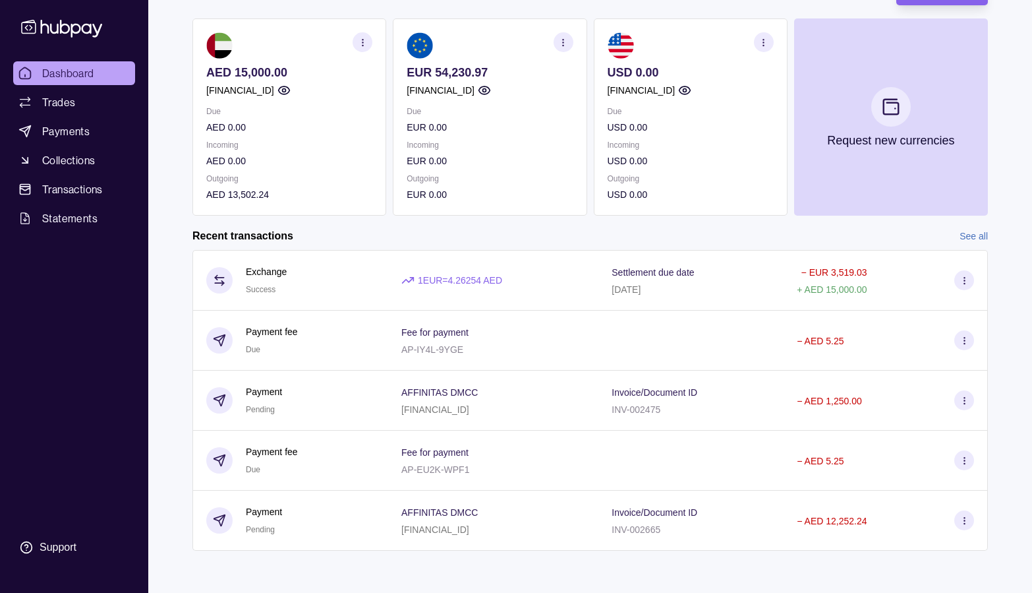
click at [969, 231] on link "See all" at bounding box center [974, 236] width 28 height 15
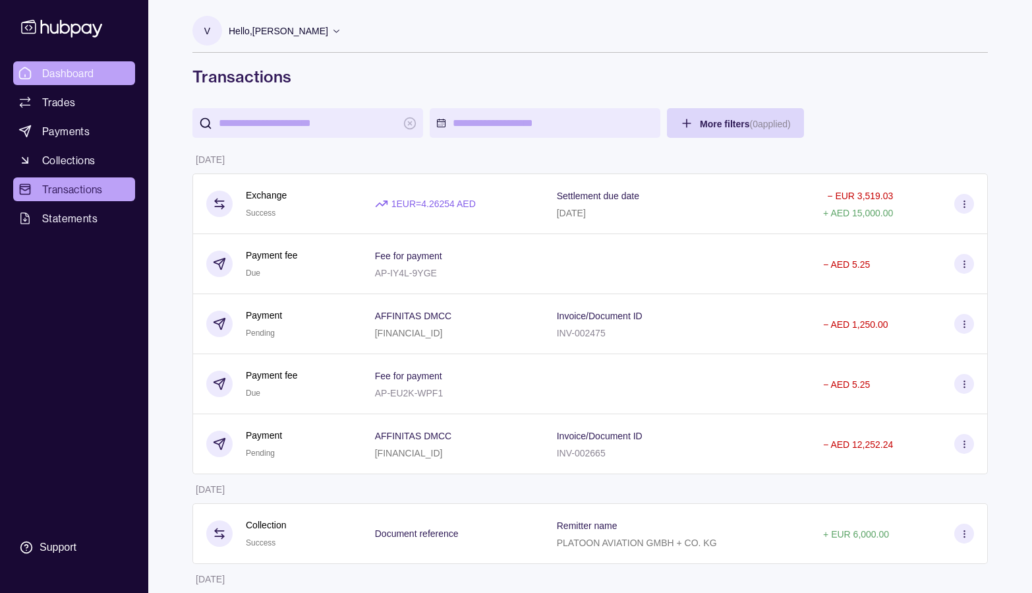
click at [67, 77] on span "Dashboard" at bounding box center [68, 73] width 52 height 16
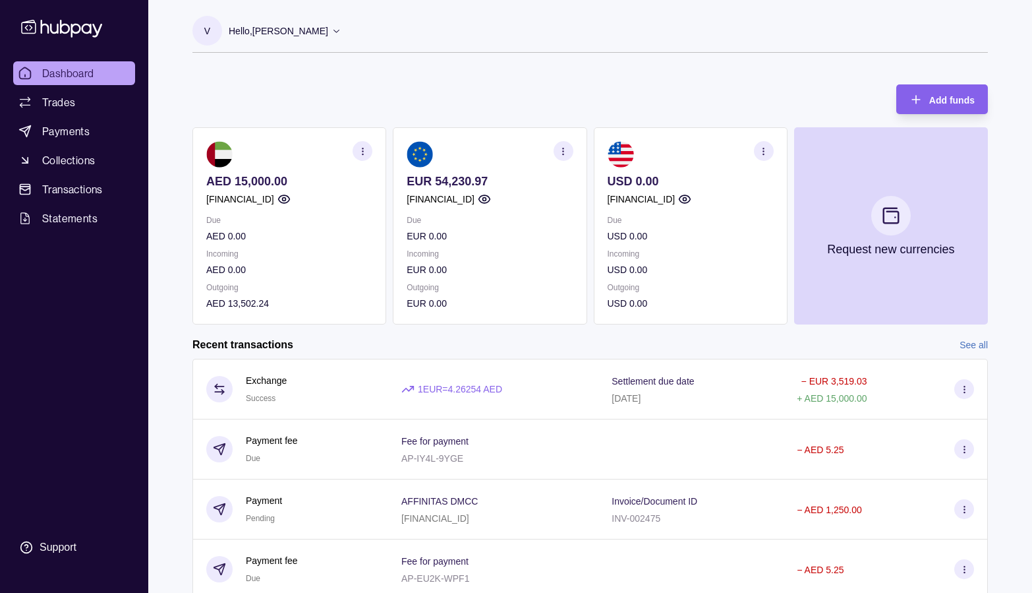
click at [39, 30] on icon at bounding box center [61, 28] width 87 height 24
click at [334, 32] on icon at bounding box center [337, 31] width 6 height 3
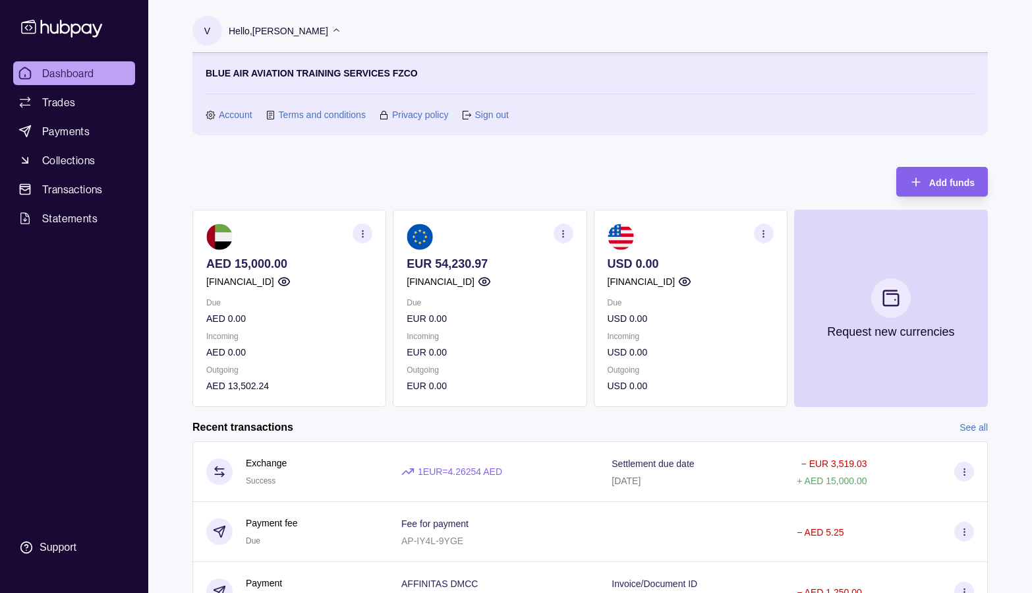
click at [233, 113] on link "Account" at bounding box center [236, 114] width 34 height 15
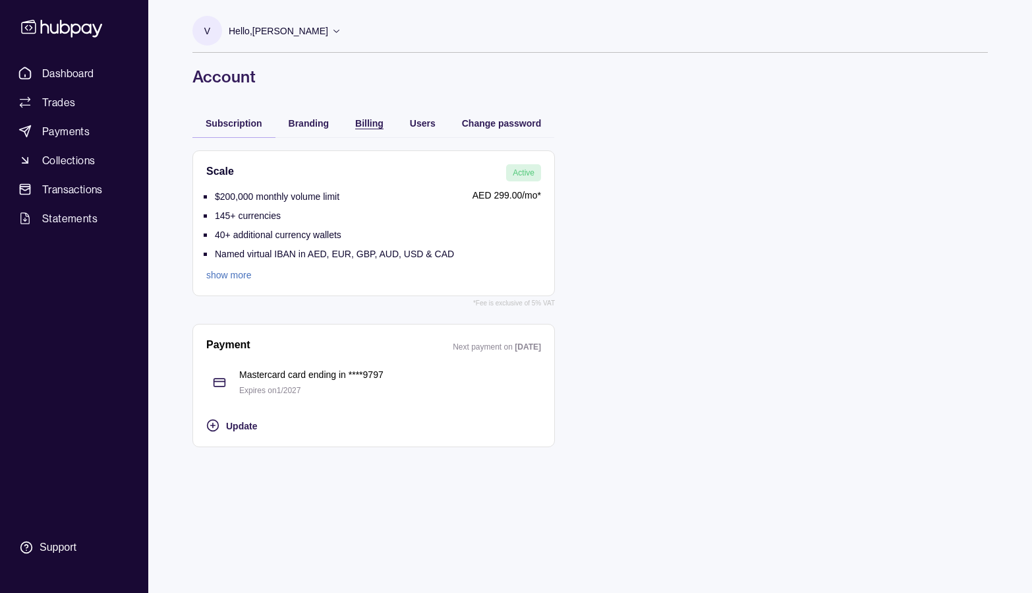
click at [376, 115] on div "Billing" at bounding box center [369, 123] width 28 height 16
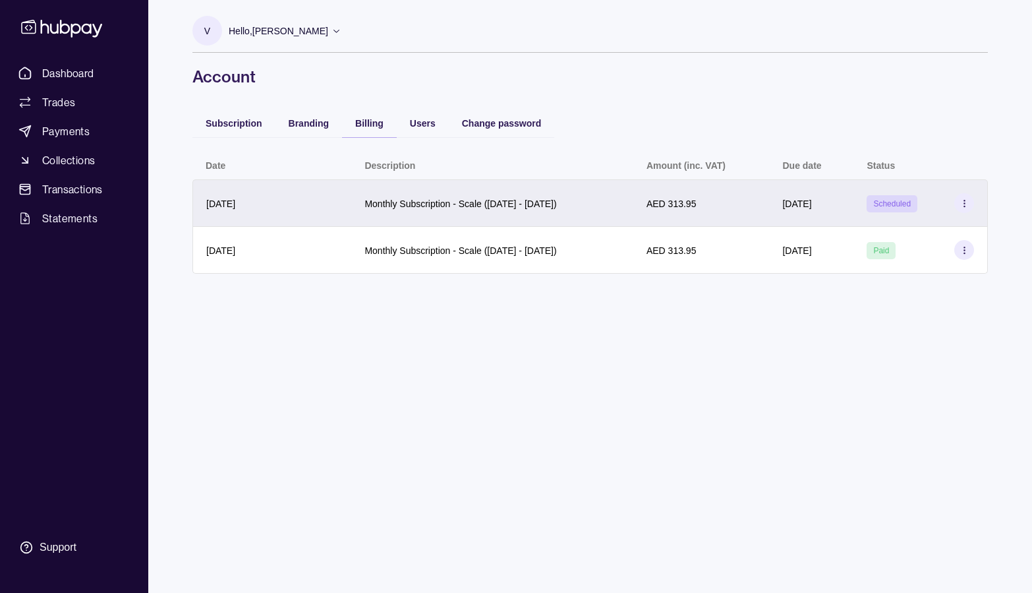
click at [964, 199] on icon at bounding box center [965, 203] width 10 height 10
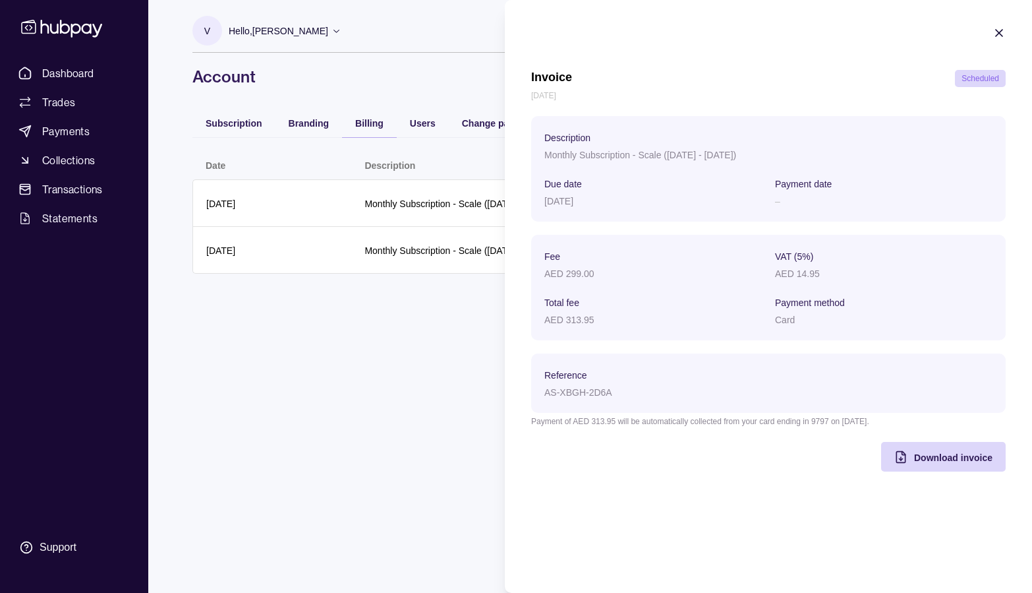
click at [999, 35] on icon "button" at bounding box center [999, 32] width 13 height 13
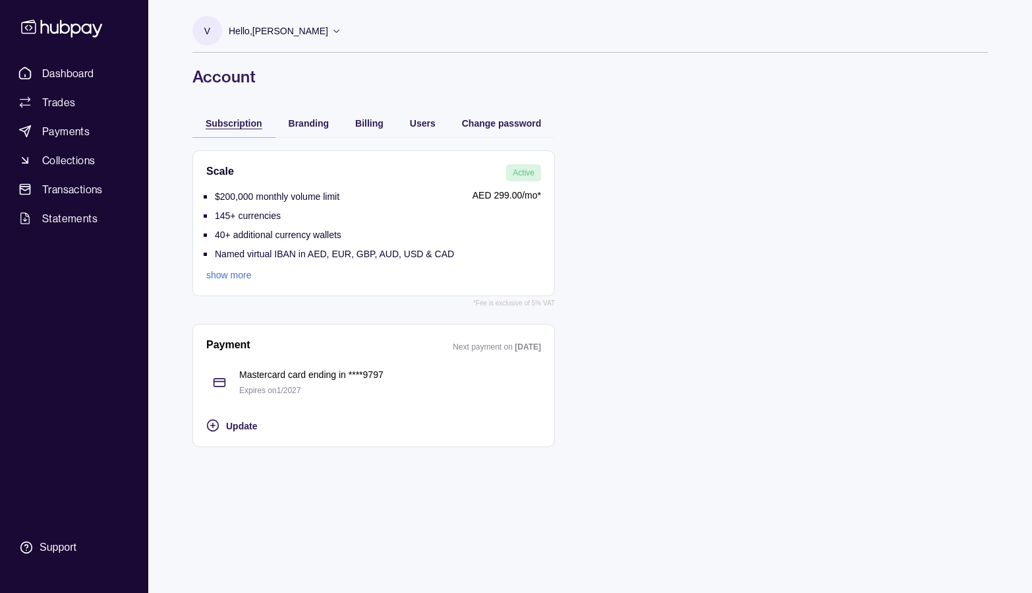
click at [241, 123] on span "Subscription" at bounding box center [234, 123] width 57 height 11
click at [237, 426] on span "Update" at bounding box center [241, 426] width 31 height 11
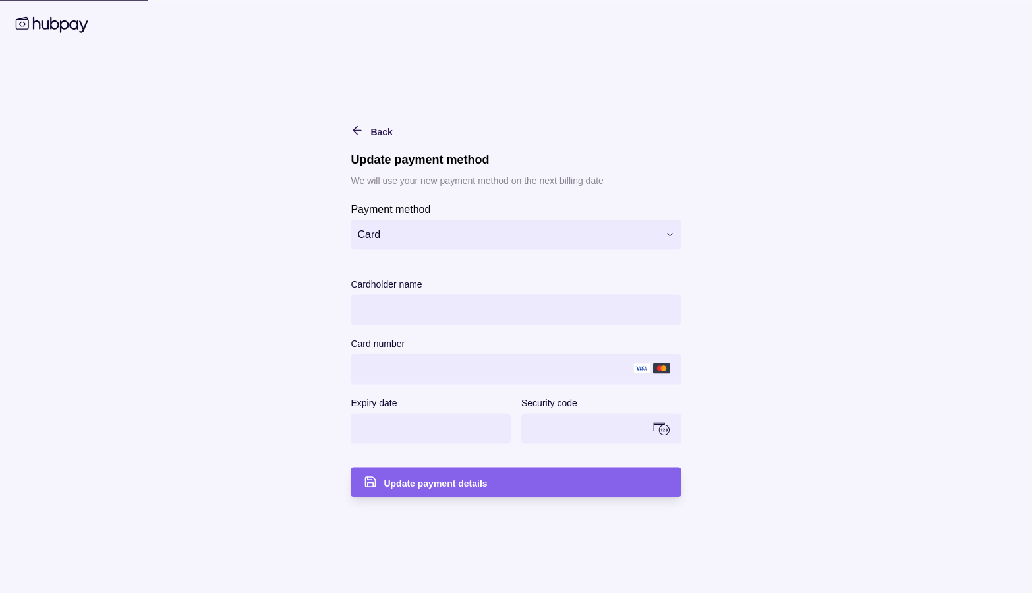
click at [429, 234] on html "**********" at bounding box center [516, 296] width 1032 height 593
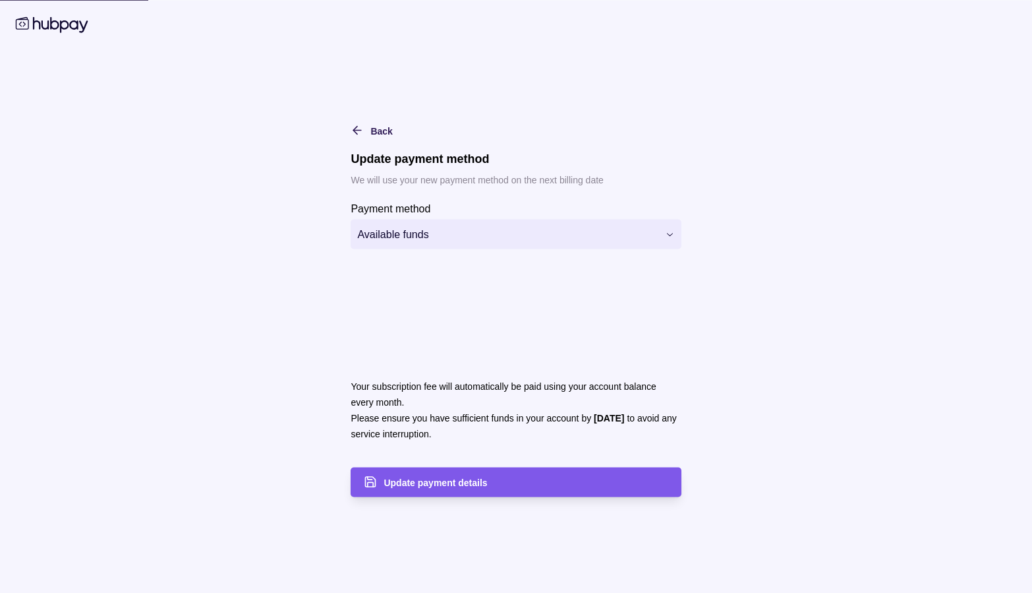
click at [441, 480] on span "Update payment details" at bounding box center [435, 482] width 103 height 11
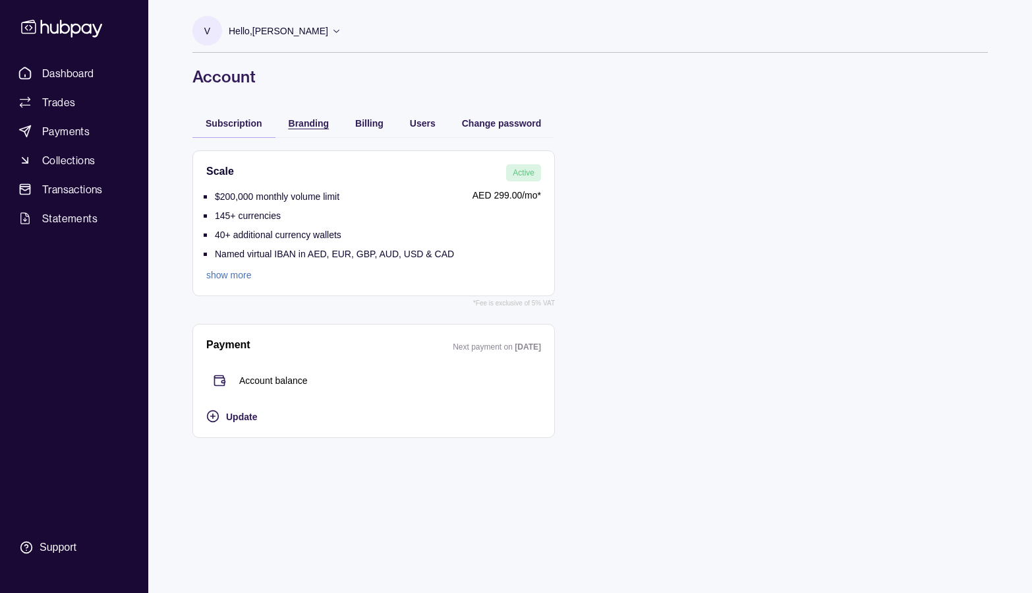
click at [300, 130] on div "Branding" at bounding box center [309, 123] width 40 height 16
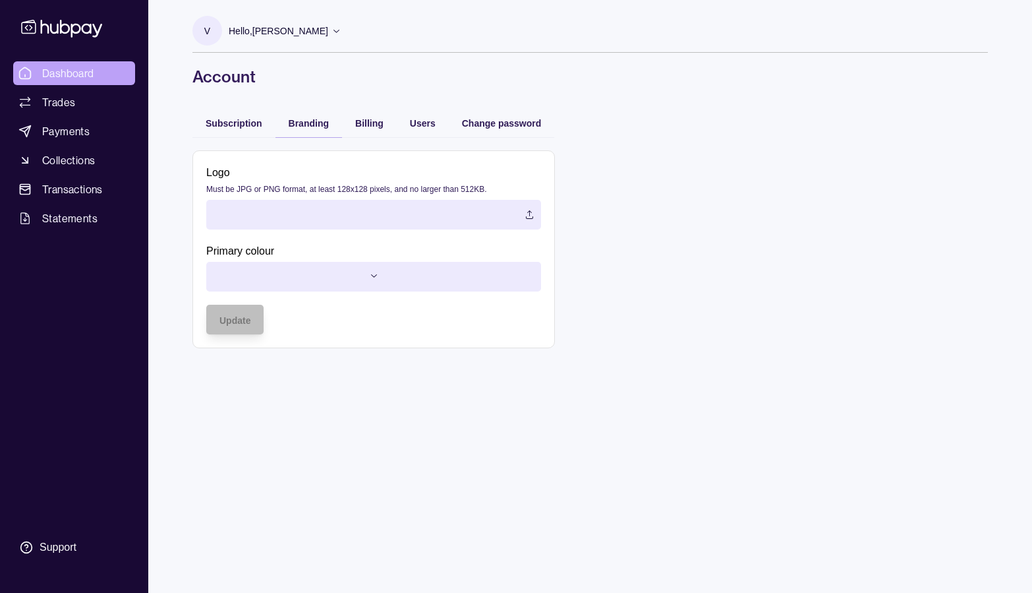
click at [61, 73] on span "Dashboard" at bounding box center [68, 73] width 52 height 16
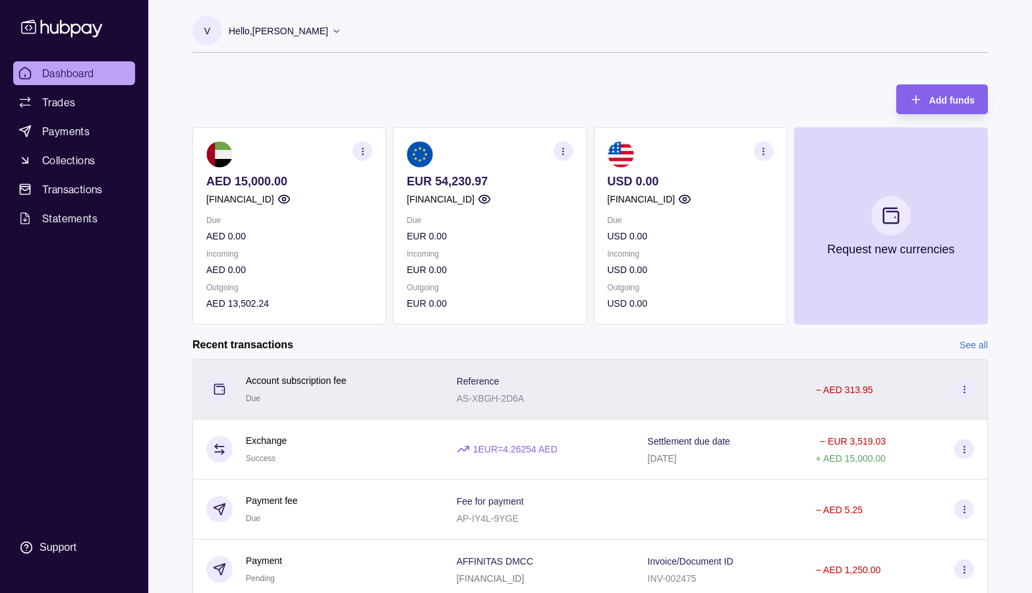
click at [964, 385] on icon at bounding box center [965, 389] width 10 height 10
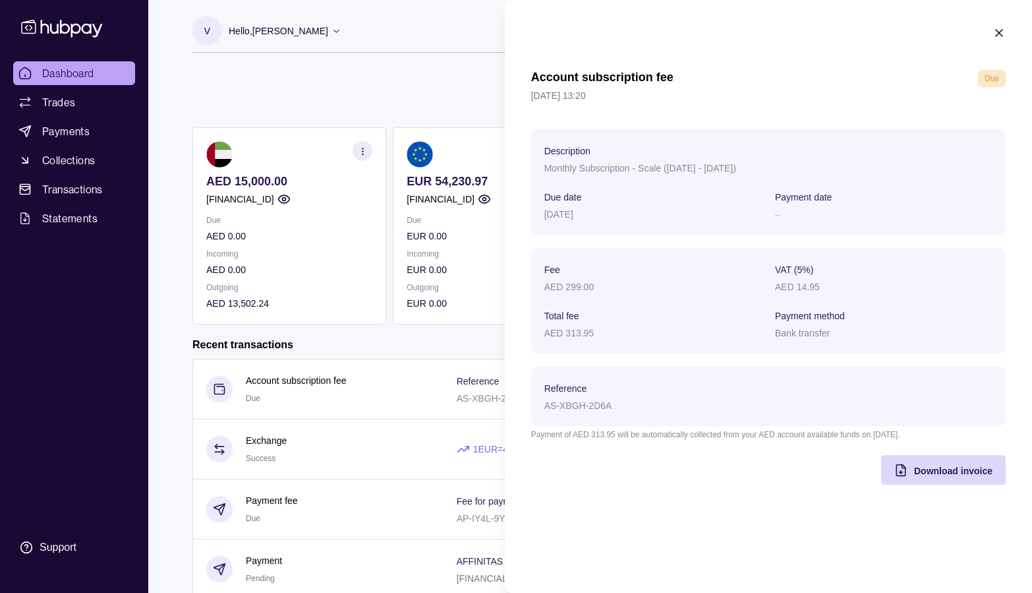
click at [997, 30] on icon "button" at bounding box center [999, 33] width 7 height 7
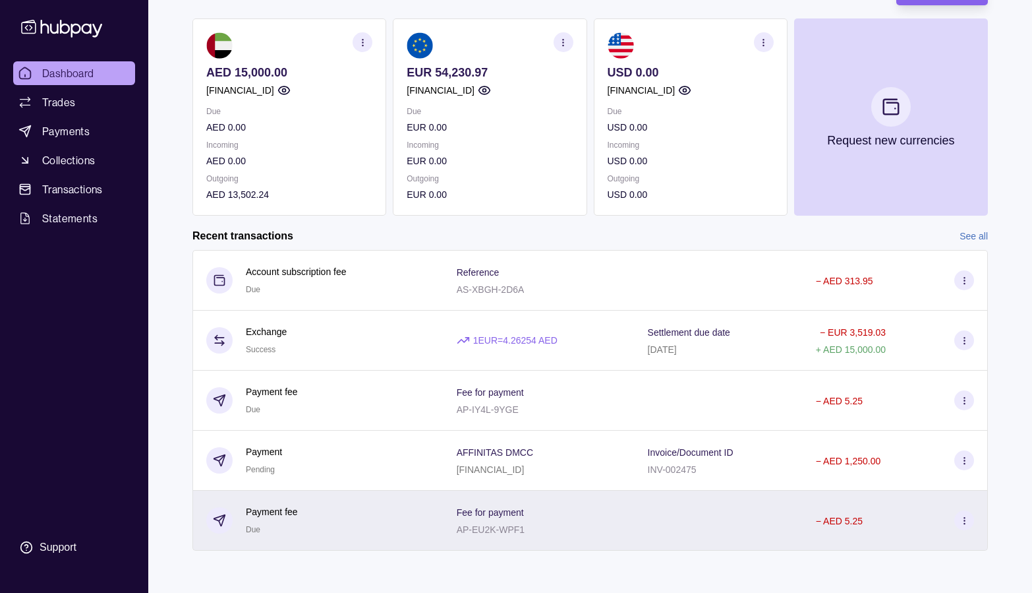
scroll to position [109, 0]
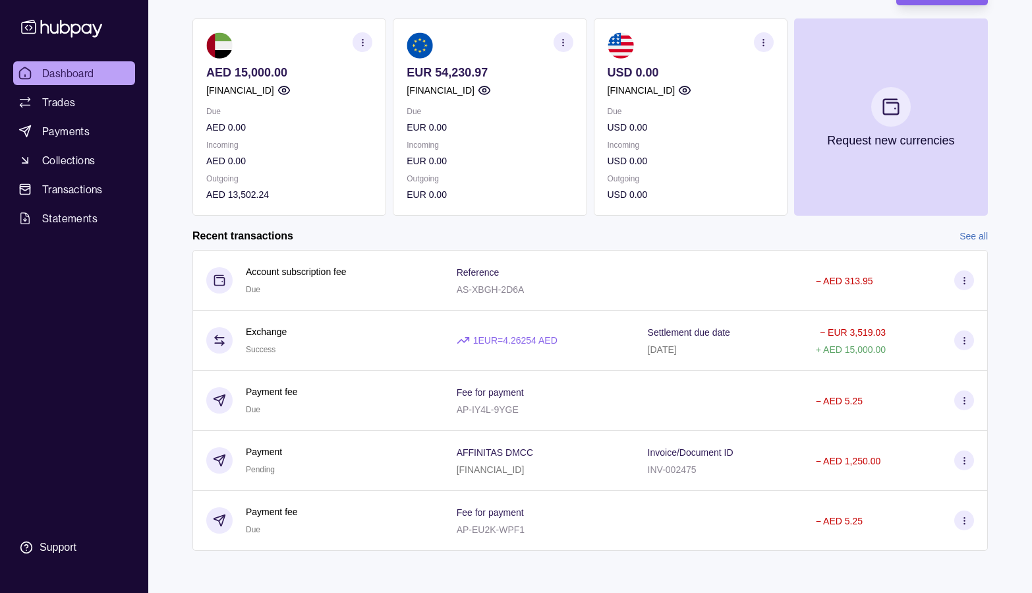
click at [976, 234] on link "See all" at bounding box center [974, 236] width 28 height 15
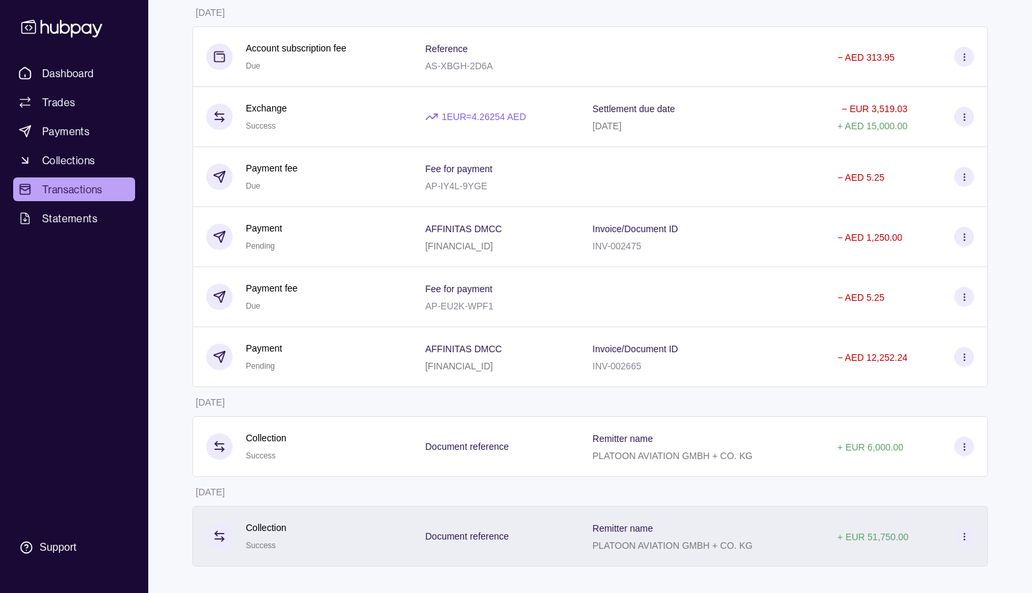
scroll to position [147, 0]
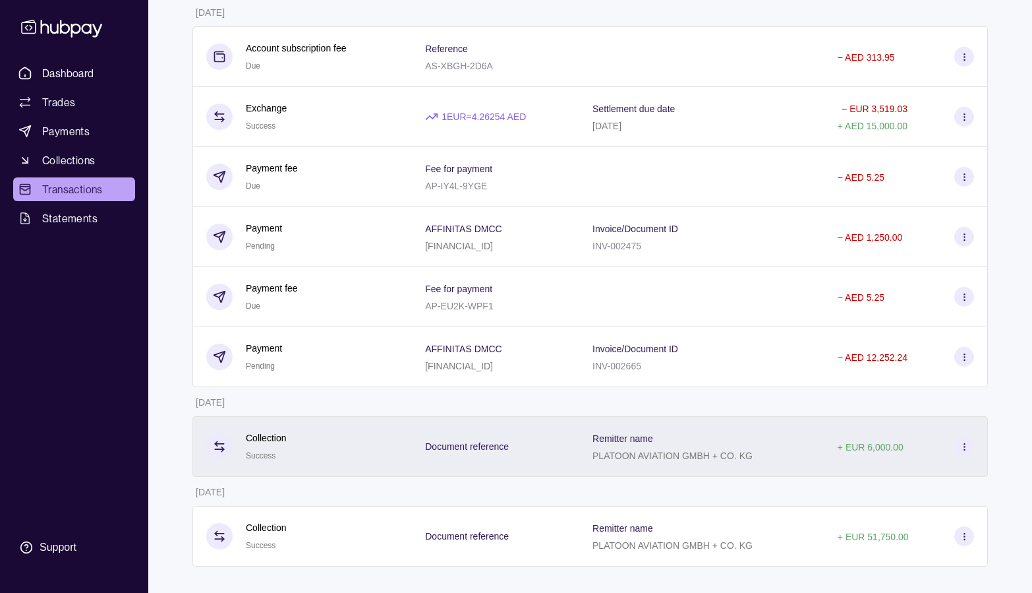
click at [965, 451] on icon at bounding box center [965, 447] width 10 height 10
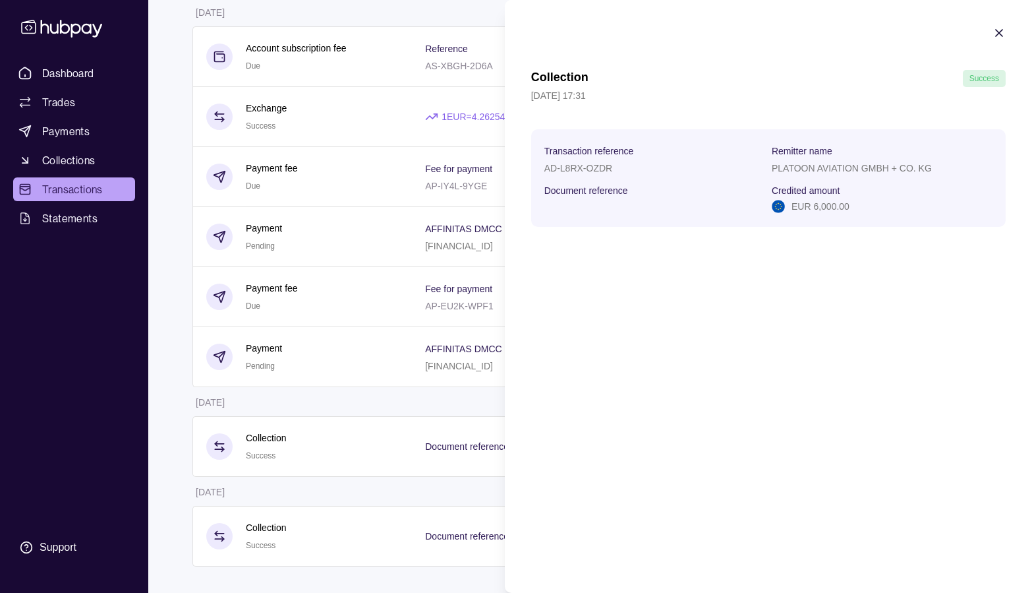
click at [368, 450] on html "Dashboard Trades Payments Collections Transactions Statements Support V Hello, …" at bounding box center [516, 223] width 1032 height 740
